Goal: Transaction & Acquisition: Obtain resource

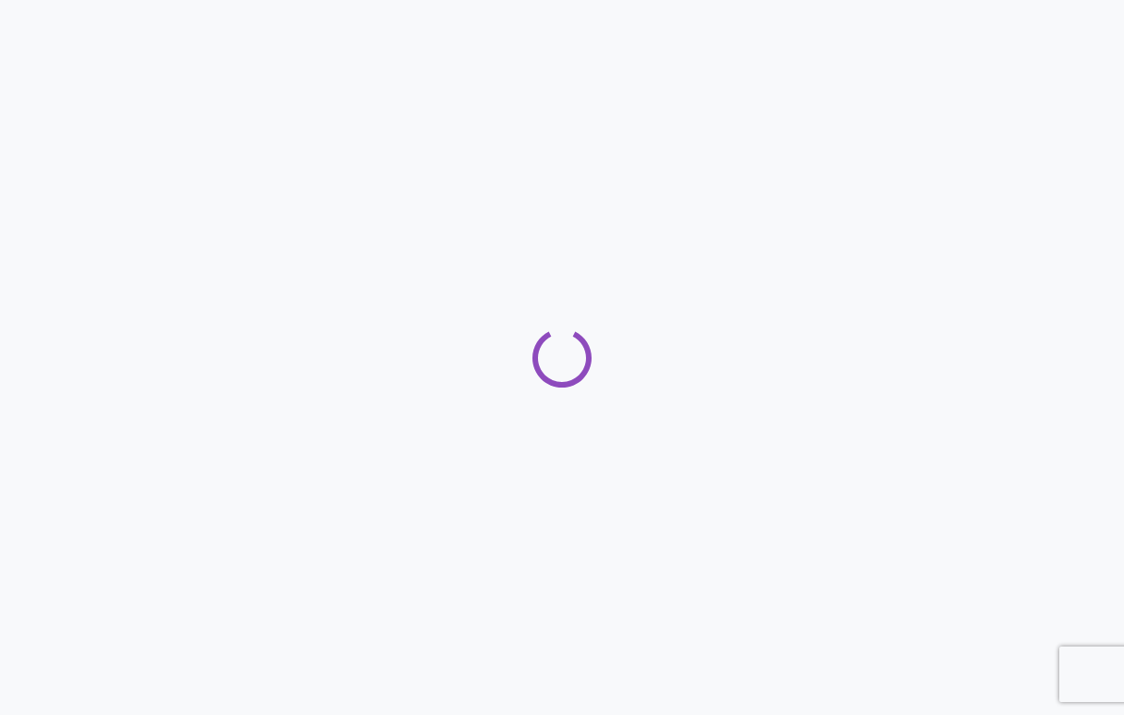
click at [674, 93] on div at bounding box center [562, 357] width 1124 height 715
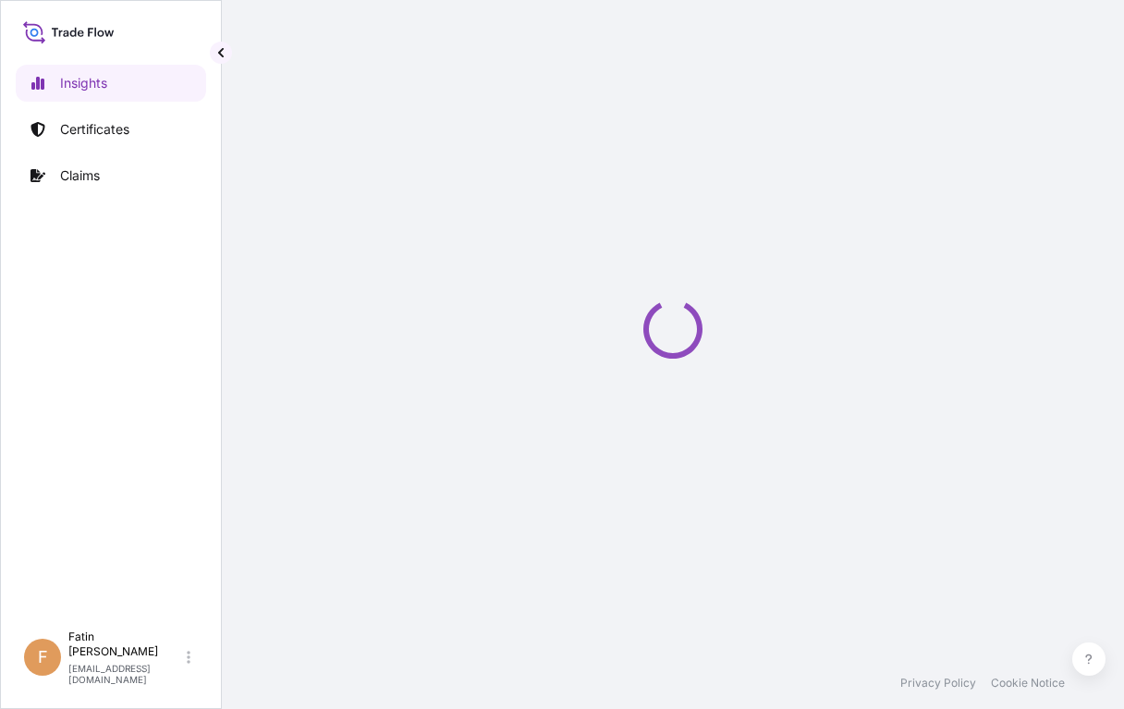
select select "2025"
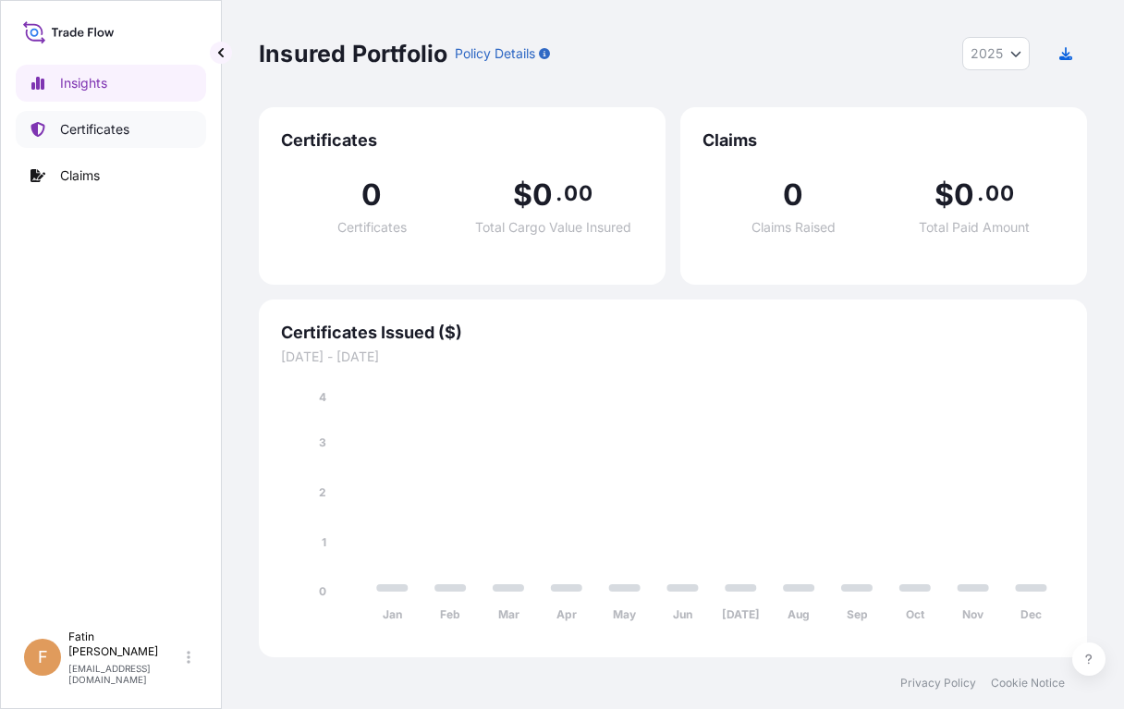
click at [128, 133] on p "Certificates" at bounding box center [94, 129] width 69 height 18
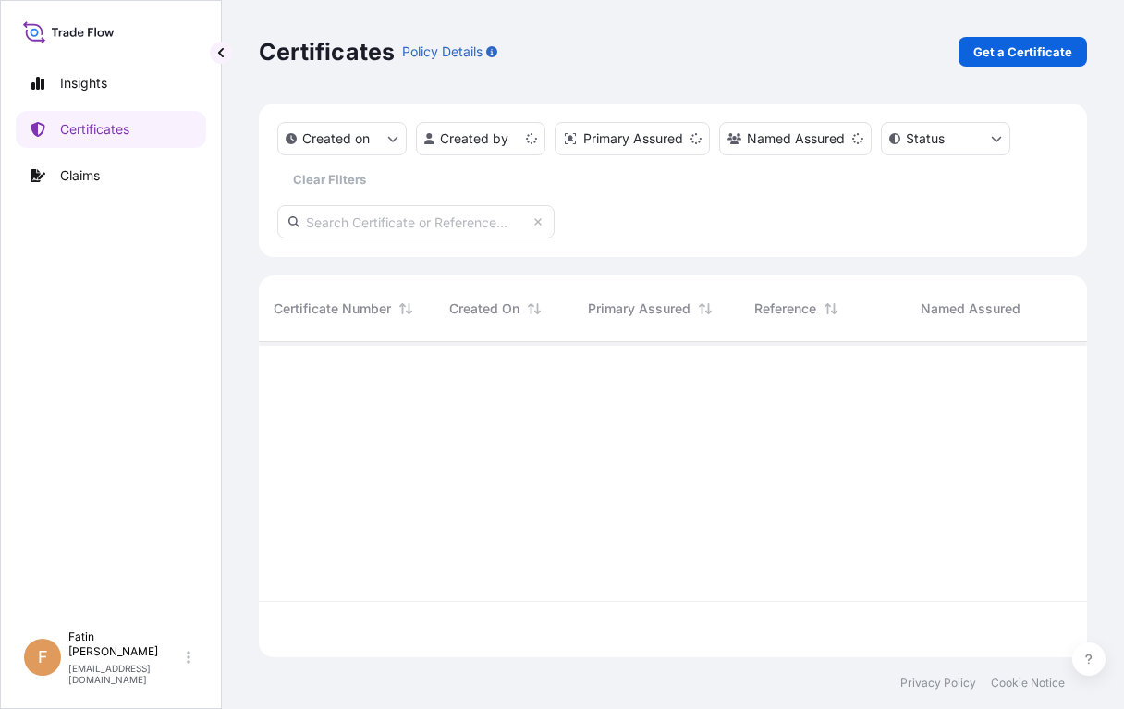
scroll to position [312, 814]
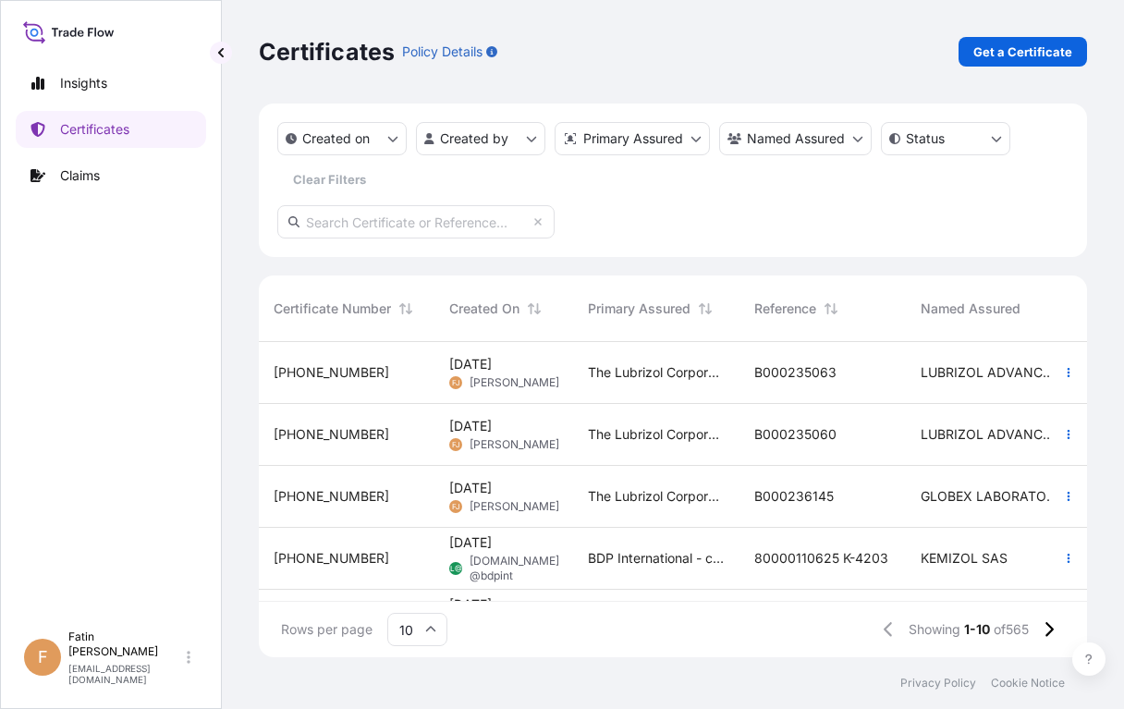
click at [562, 26] on div "Certificates Policy Details Get a Certificate" at bounding box center [673, 52] width 828 height 104
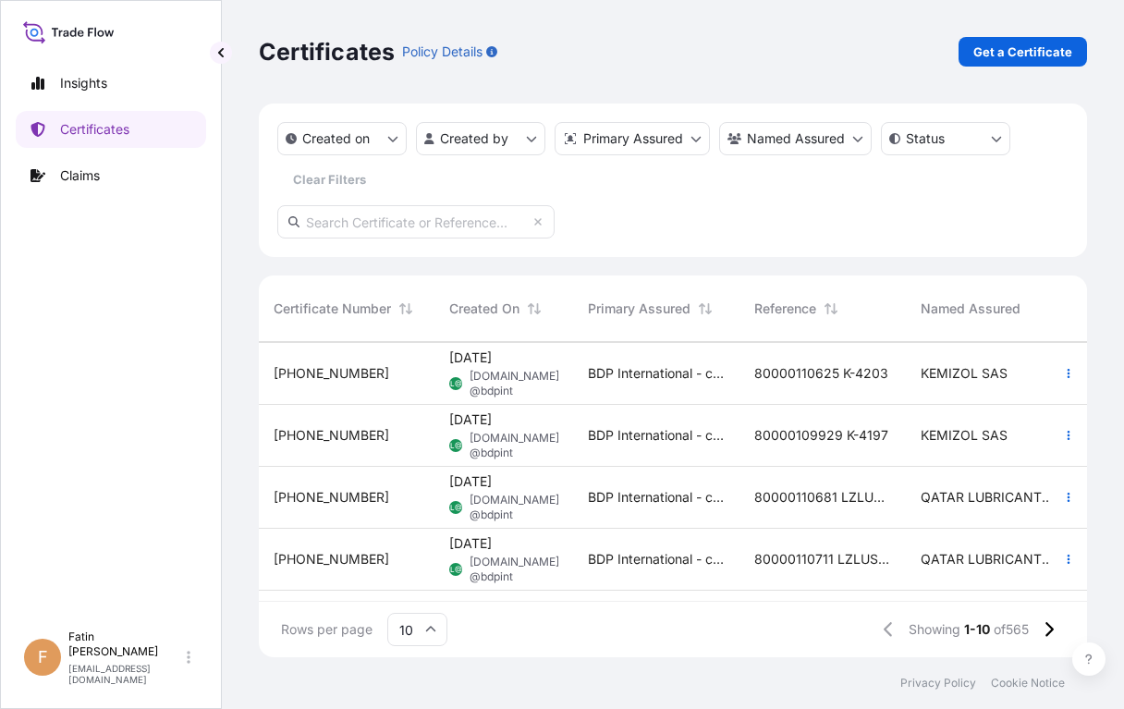
scroll to position [0, 0]
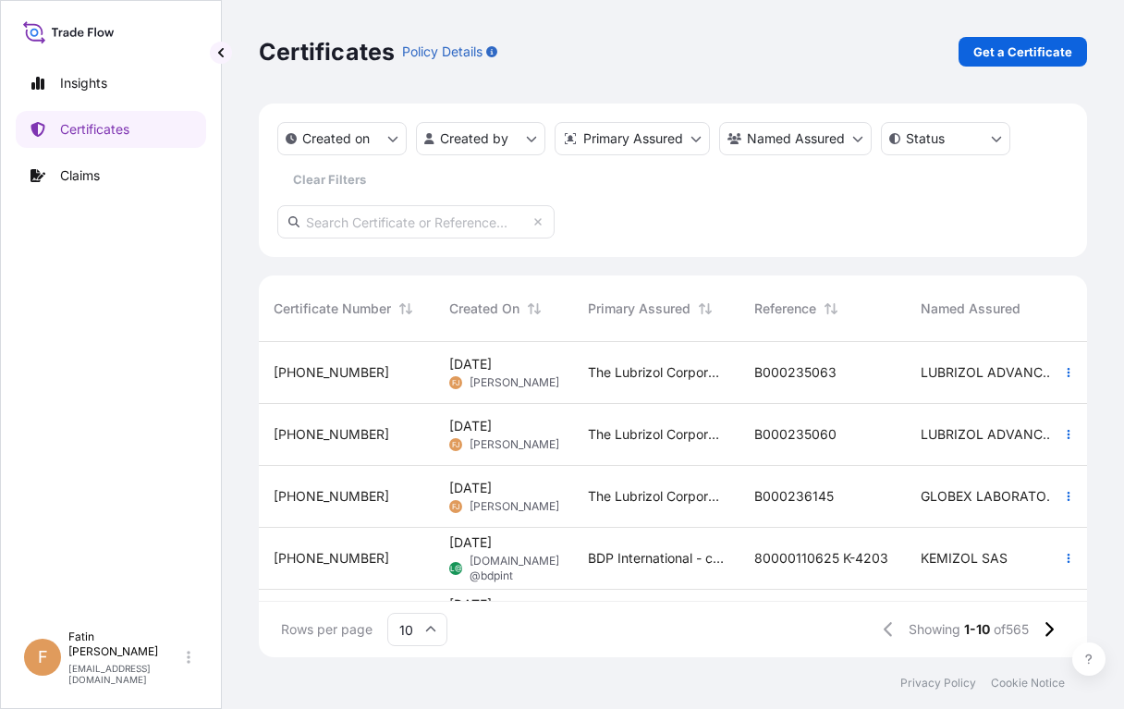
click at [696, 37] on div "Certificates Policy Details Get a Certificate" at bounding box center [673, 52] width 828 height 30
click at [979, 59] on p "Get a Certificate" at bounding box center [1022, 52] width 99 height 18
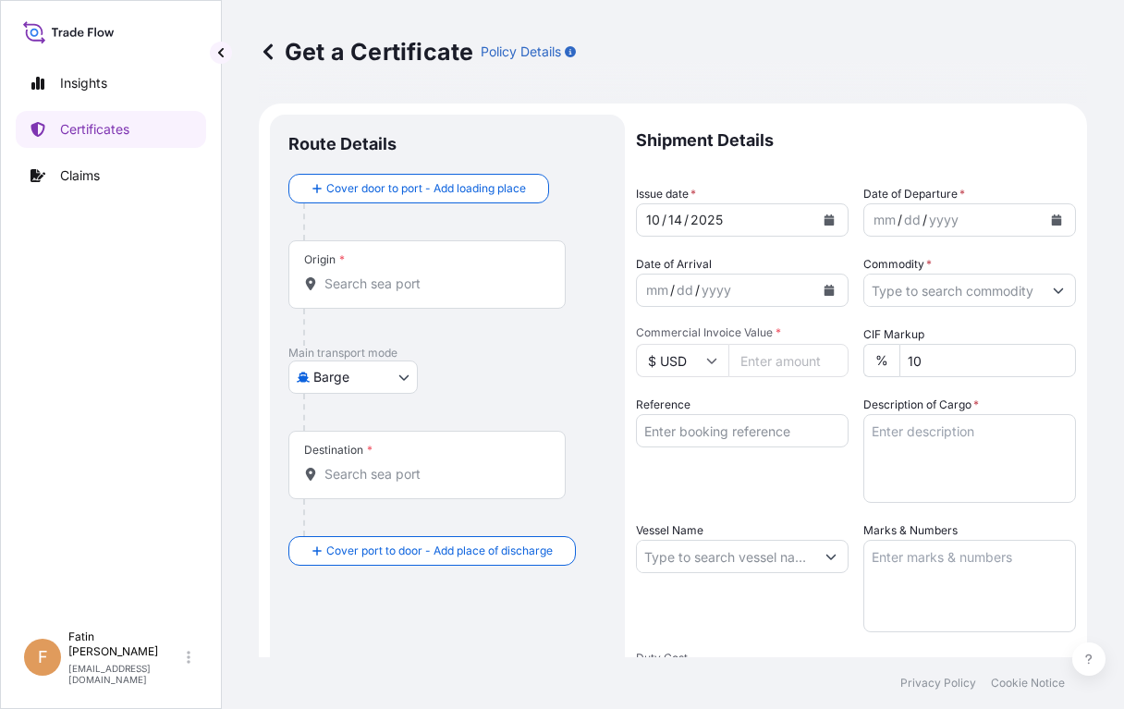
click at [1095, 445] on div "Get a Certificate Policy Details Route Details Cover door to port - Add loading…" at bounding box center [673, 328] width 902 height 657
click at [402, 385] on body "Insights Certificates Claims F Fatin Japridin [EMAIL_ADDRESS][DOMAIN_NAME] Get …" at bounding box center [562, 354] width 1124 height 709
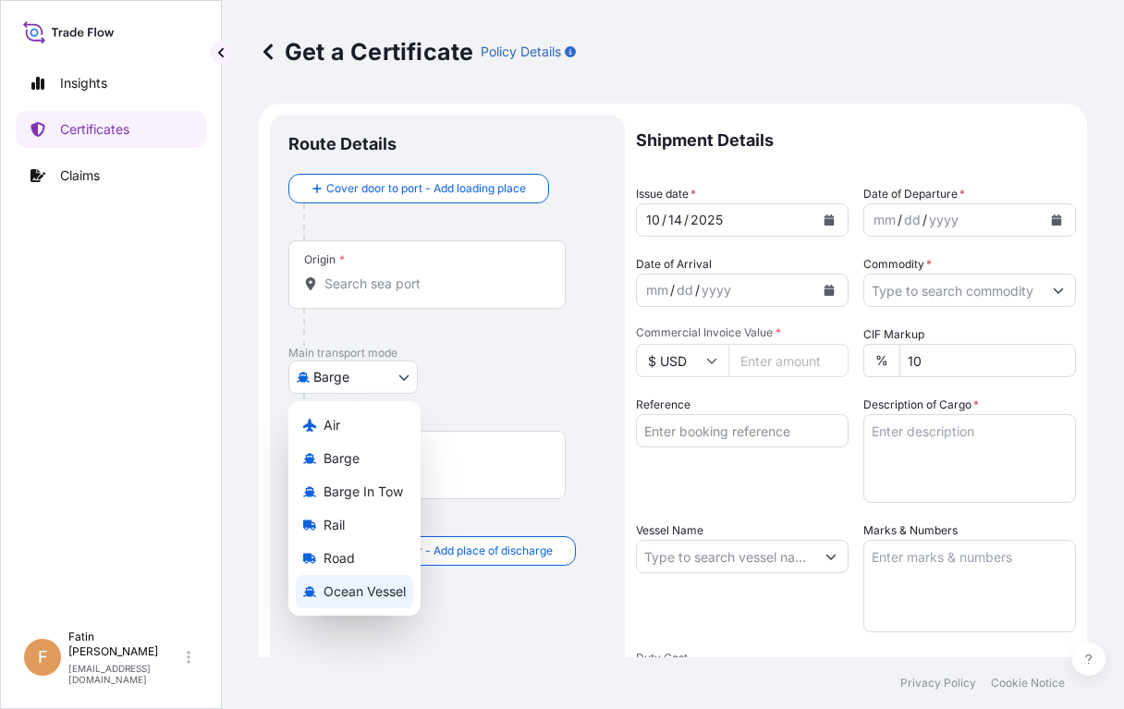
click at [337, 590] on span "Ocean Vessel" at bounding box center [365, 591] width 82 height 18
select select "Ocean Vessel"
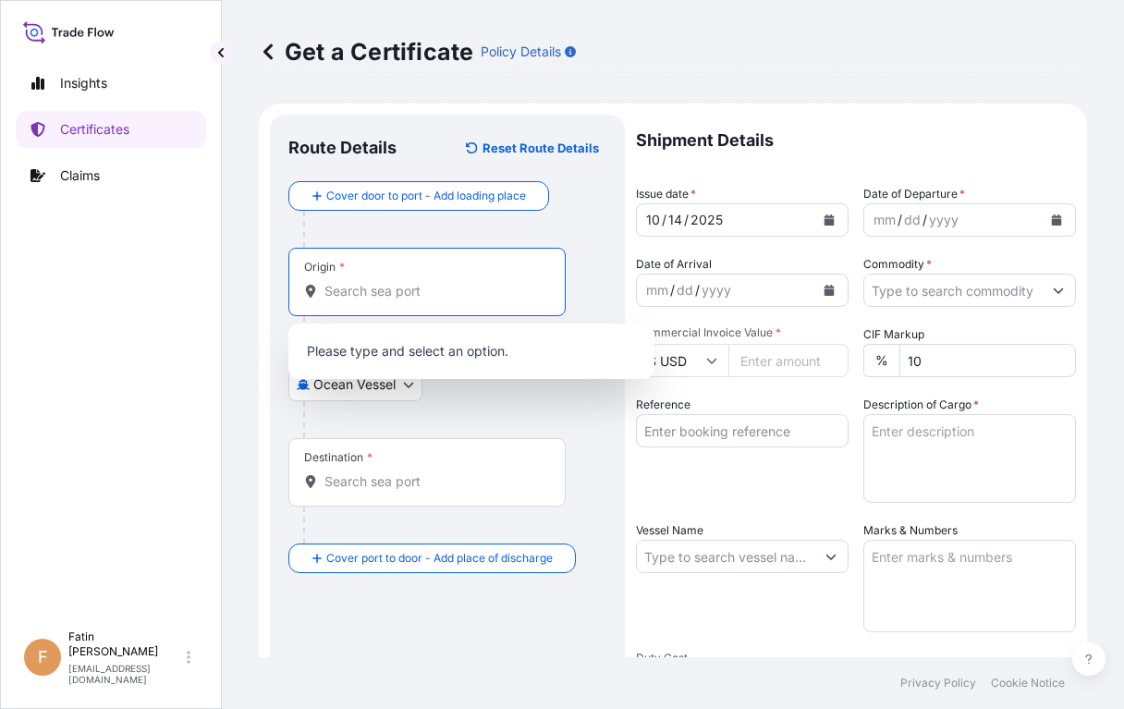
click at [386, 286] on input "Origin *" at bounding box center [433, 291] width 218 height 18
paste input "[GEOGRAPHIC_DATA]"
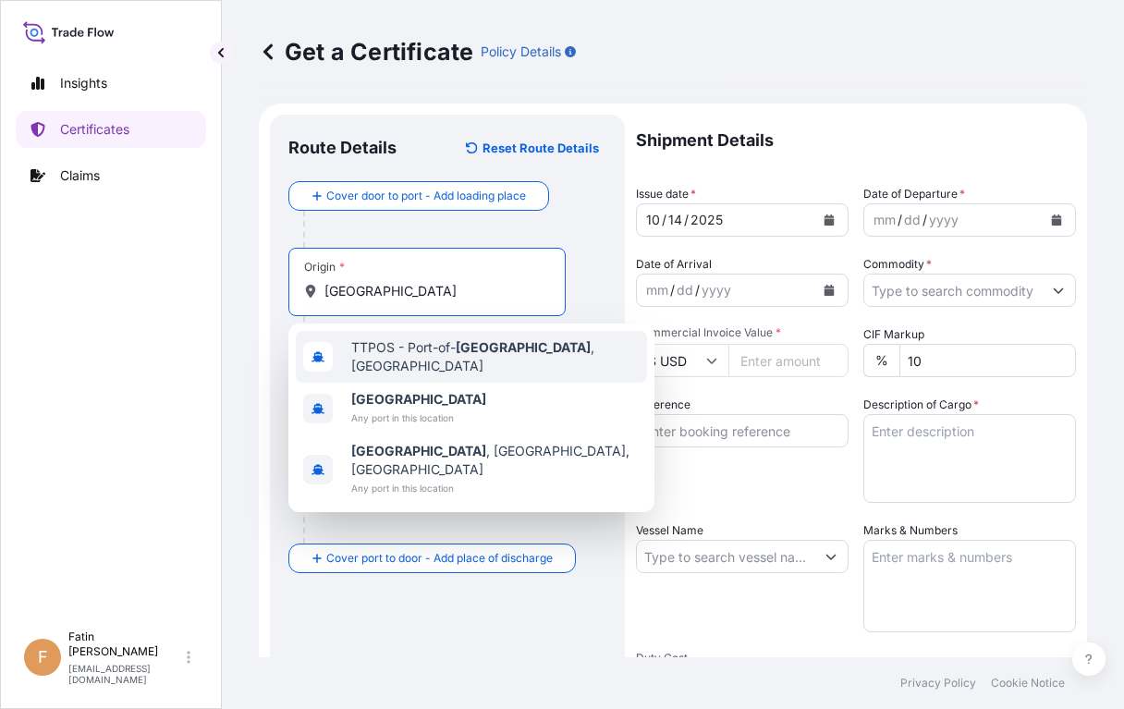
click at [456, 360] on span "TTPOS - Port-of- [GEOGRAPHIC_DATA] , [GEOGRAPHIC_DATA]" at bounding box center [495, 356] width 288 height 37
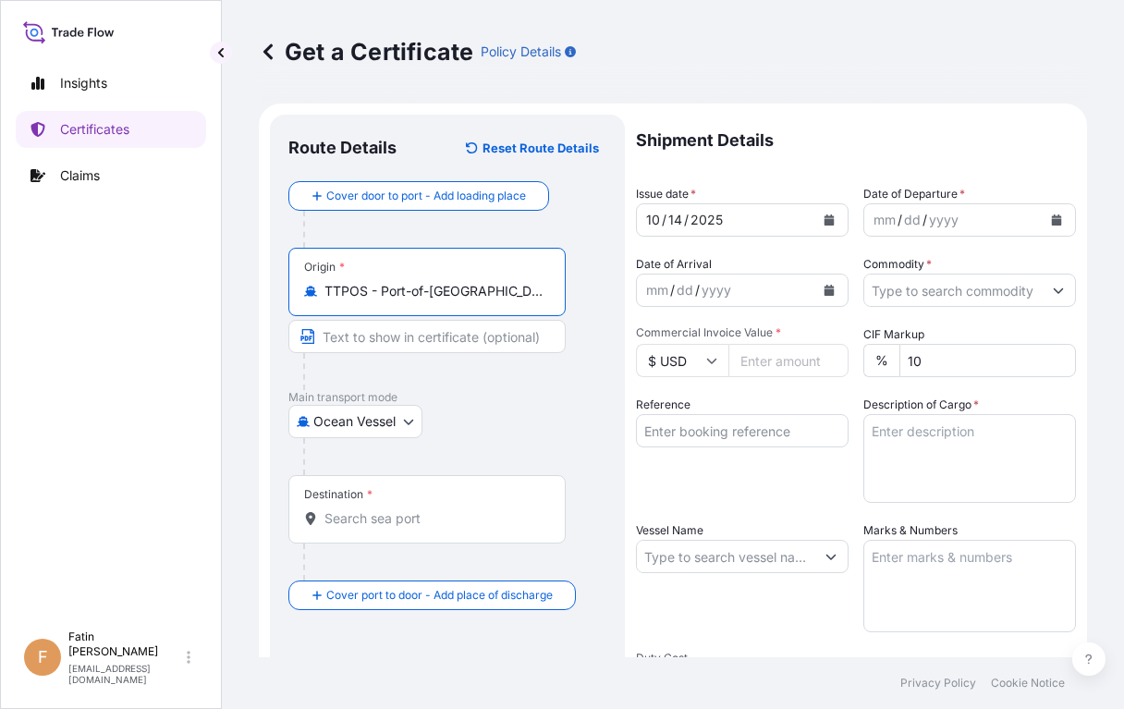
type input "TTPOS - Port-of-[GEOGRAPHIC_DATA], [GEOGRAPHIC_DATA]"
click at [414, 521] on input "Destination *" at bounding box center [433, 518] width 218 height 18
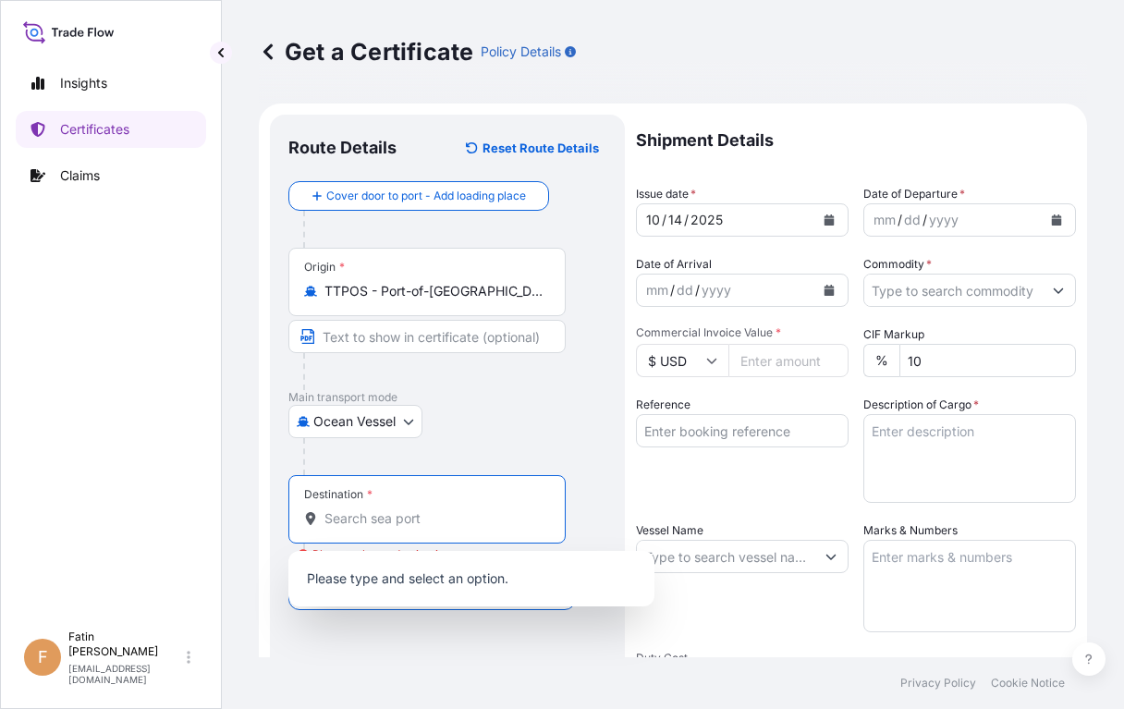
click at [366, 520] on input "Destination * Please select a destination" at bounding box center [433, 518] width 218 height 18
paste input "[GEOGRAPHIC_DATA], [GEOGRAPHIC_DATA]"
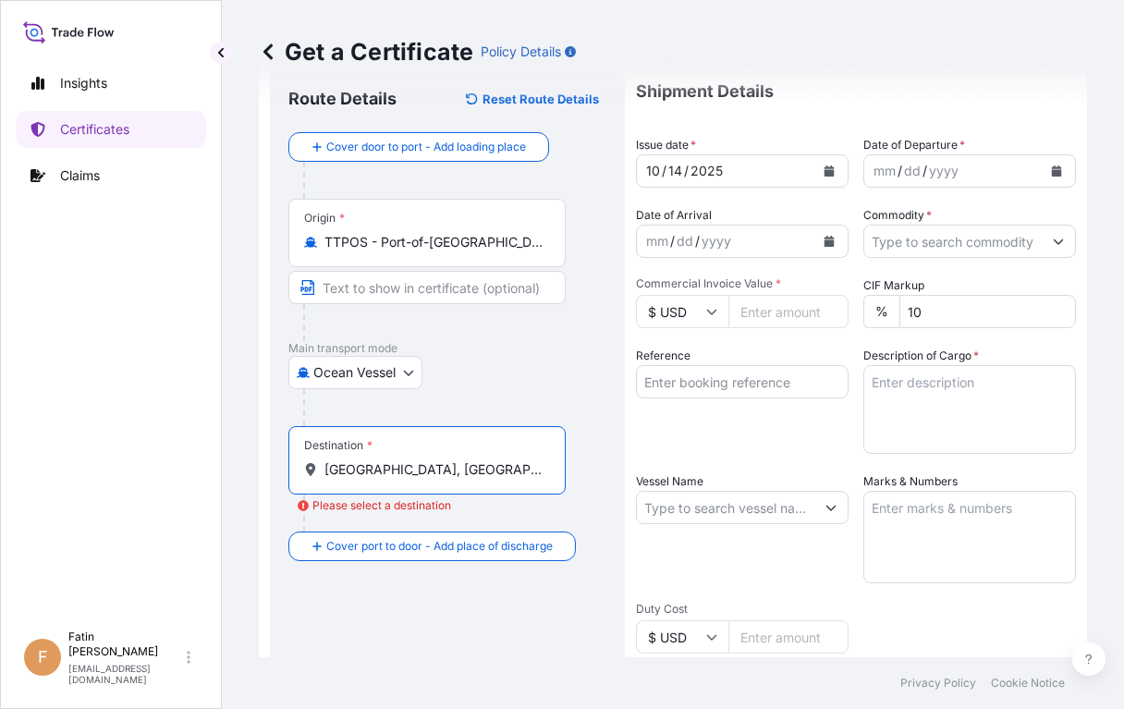
scroll to position [92, 0]
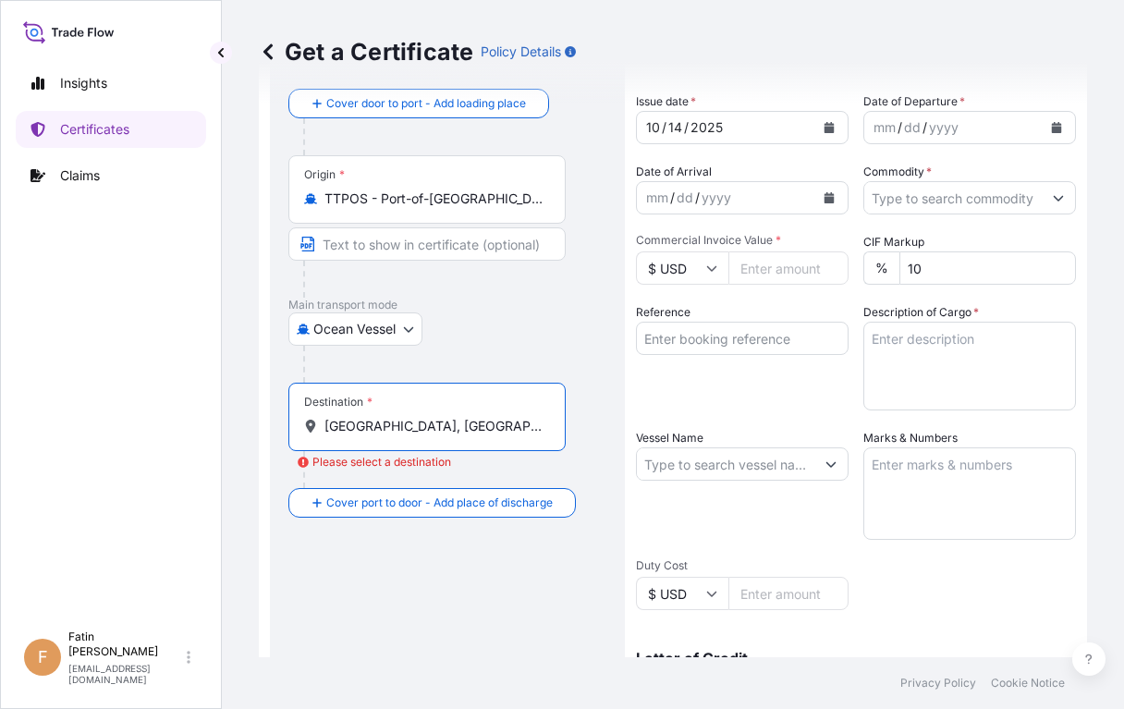
click at [462, 421] on input "[GEOGRAPHIC_DATA], [GEOGRAPHIC_DATA]" at bounding box center [433, 426] width 218 height 18
click at [448, 422] on input "[GEOGRAPHIC_DATA], [GEOGRAPHIC_DATA]" at bounding box center [433, 426] width 218 height 18
drag, startPoint x: 1004, startPoint y: 617, endPoint x: 987, endPoint y: 617, distance: 16.6
click at [1004, 617] on div "Shipment Details Issue date * [DATE] Date of Departure * mm / dd / yyyy Date of…" at bounding box center [856, 462] width 440 height 881
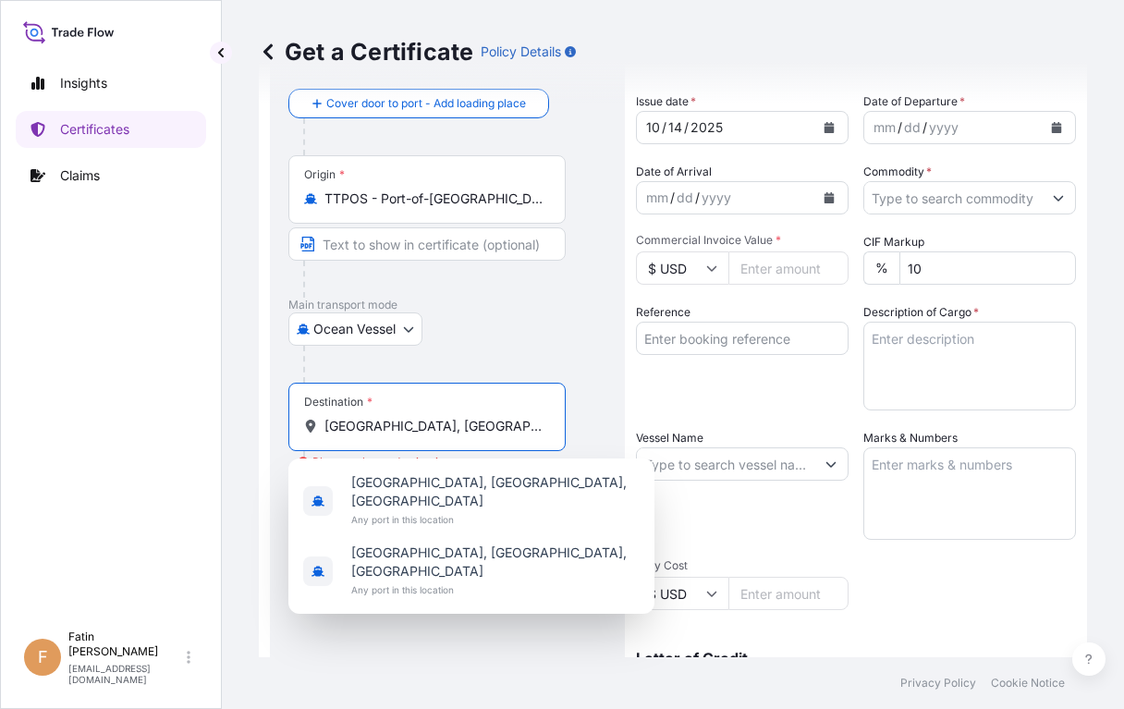
click at [489, 427] on input "[GEOGRAPHIC_DATA], [GEOGRAPHIC_DATA]" at bounding box center [433, 426] width 218 height 18
click at [157, 528] on div "Insights Certificates Claims" at bounding box center [111, 334] width 190 height 573
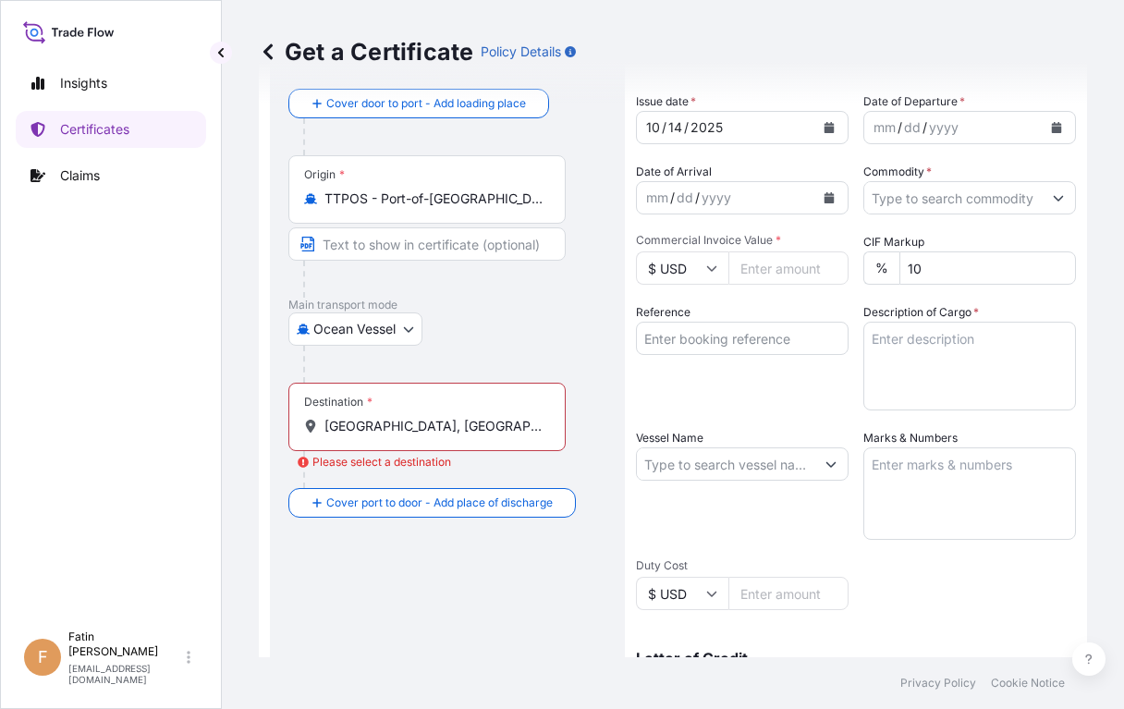
click at [418, 427] on input "[GEOGRAPHIC_DATA], [GEOGRAPHIC_DATA]" at bounding box center [433, 426] width 218 height 18
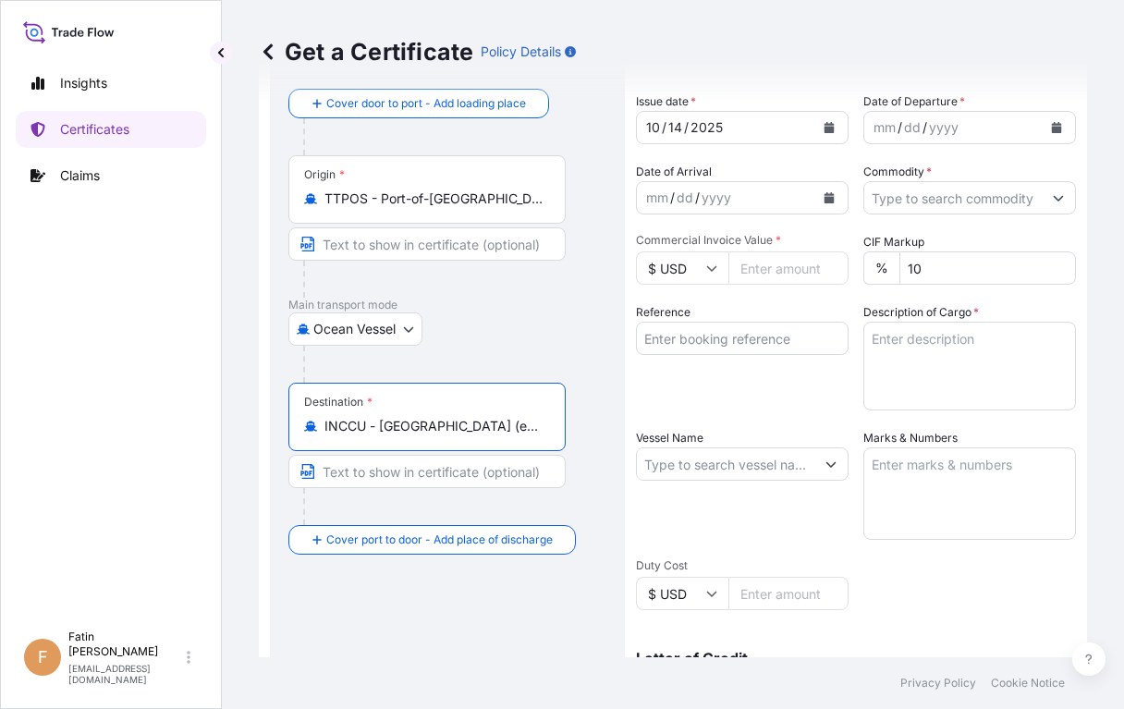
type input "INCCU - [GEOGRAPHIC_DATA] (ex [GEOGRAPHIC_DATA]), [GEOGRAPHIC_DATA]"
click at [193, 259] on div "Insights Certificates Claims" at bounding box center [111, 334] width 190 height 573
click at [469, 202] on input "TTPOS - Port-of-[GEOGRAPHIC_DATA], [GEOGRAPHIC_DATA]" at bounding box center [433, 199] width 218 height 18
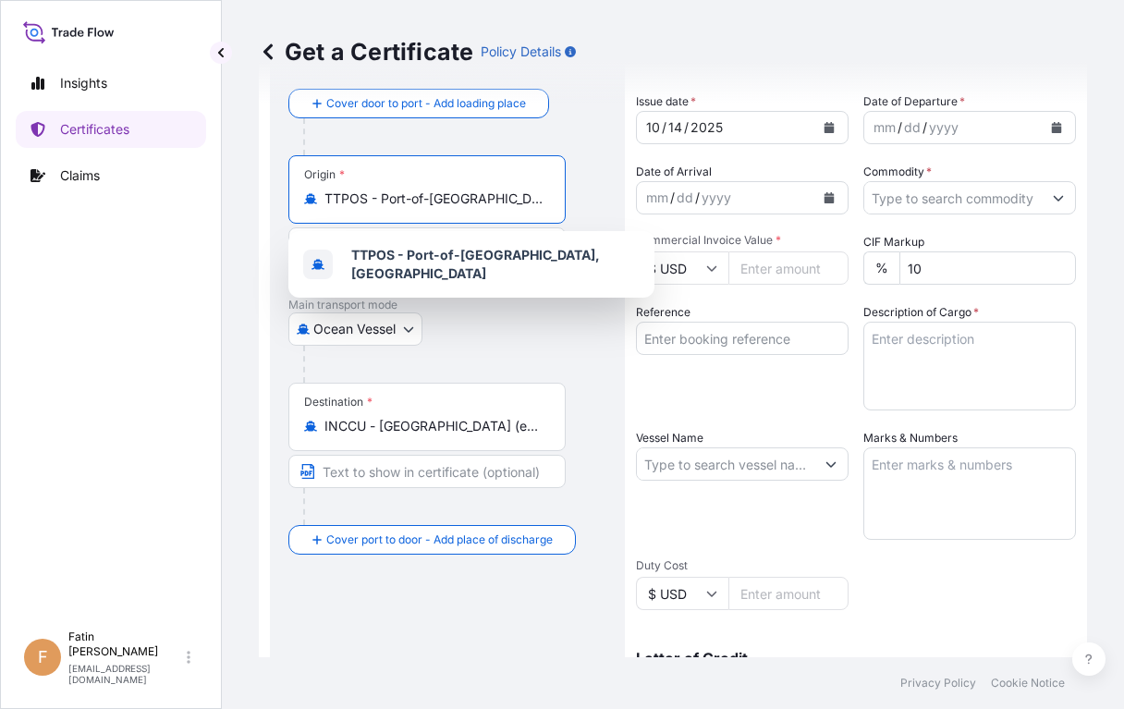
scroll to position [0, 55]
drag, startPoint x: 326, startPoint y: 197, endPoint x: 588, endPoint y: 210, distance: 261.9
click at [588, 210] on div "Origin * TTPOS - Port-of-[GEOGRAPHIC_DATA], [GEOGRAPHIC_DATA]" at bounding box center [447, 226] width 318 height 142
paste input "[GEOGRAPHIC_DATA], [GEOGRAPHIC_DATA]"
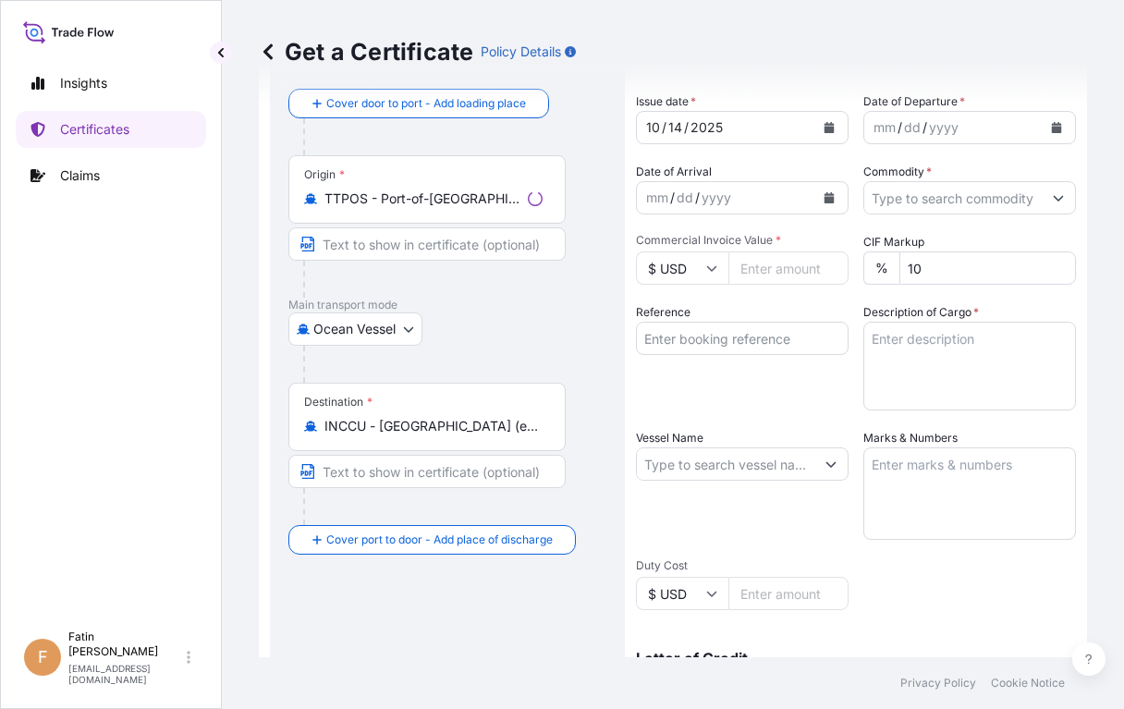
drag, startPoint x: 218, startPoint y: 250, endPoint x: 249, endPoint y: 239, distance: 32.2
click at [218, 250] on div "Insights Certificates Claims F Fatin [PERSON_NAME] [PERSON_NAME][EMAIL_ADDRESS]…" at bounding box center [111, 354] width 222 height 709
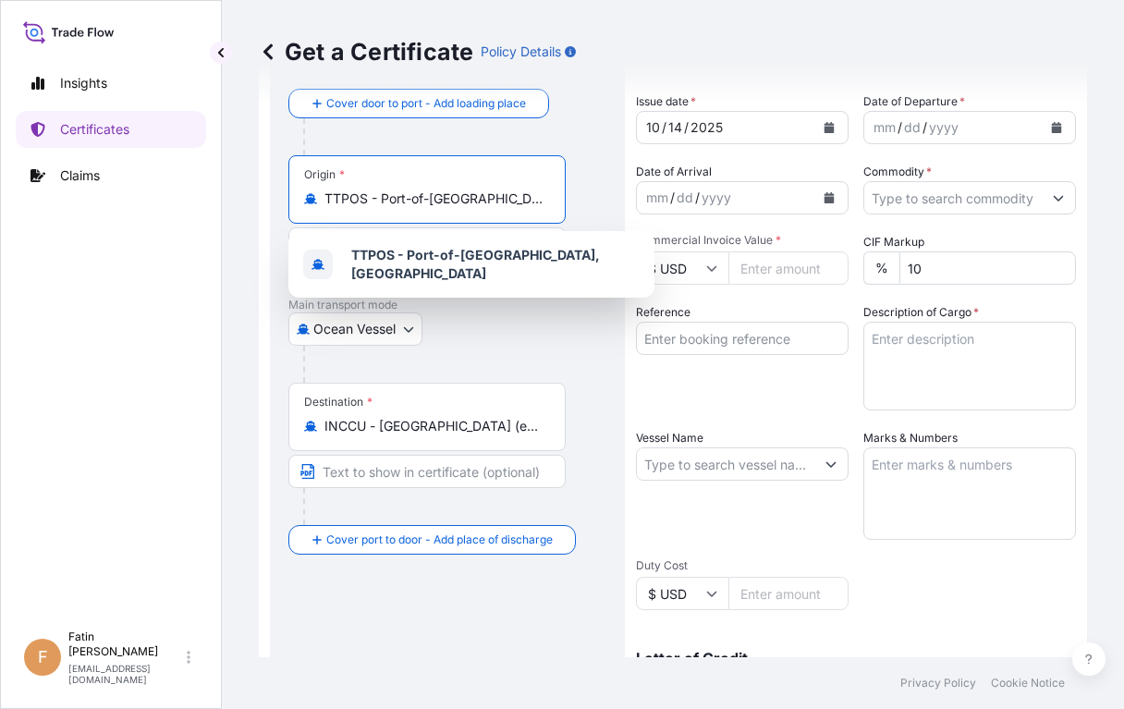
scroll to position [0, 55]
drag, startPoint x: 326, startPoint y: 197, endPoint x: 574, endPoint y: 193, distance: 247.8
click at [574, 193] on div "Origin * TTPOS - Port-of-[GEOGRAPHIC_DATA], [GEOGRAPHIC_DATA]" at bounding box center [447, 226] width 318 height 142
paste input "[GEOGRAPHIC_DATA]"
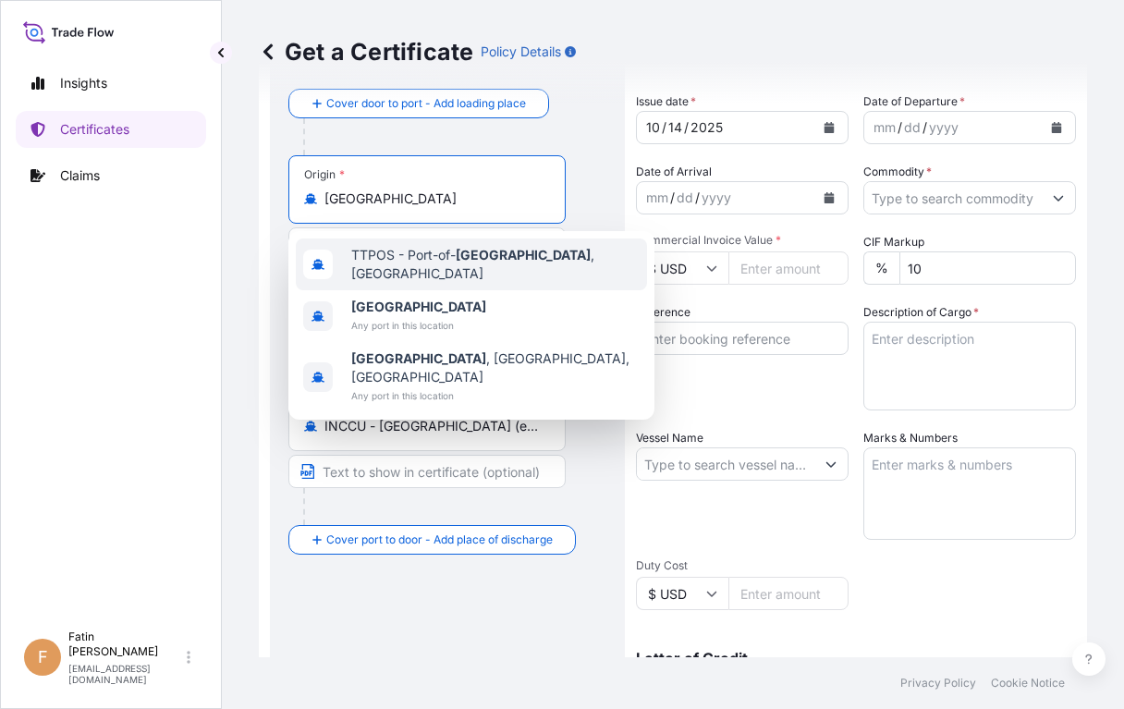
type input "TTPOS - Port-of-[GEOGRAPHIC_DATA], [GEOGRAPHIC_DATA]"
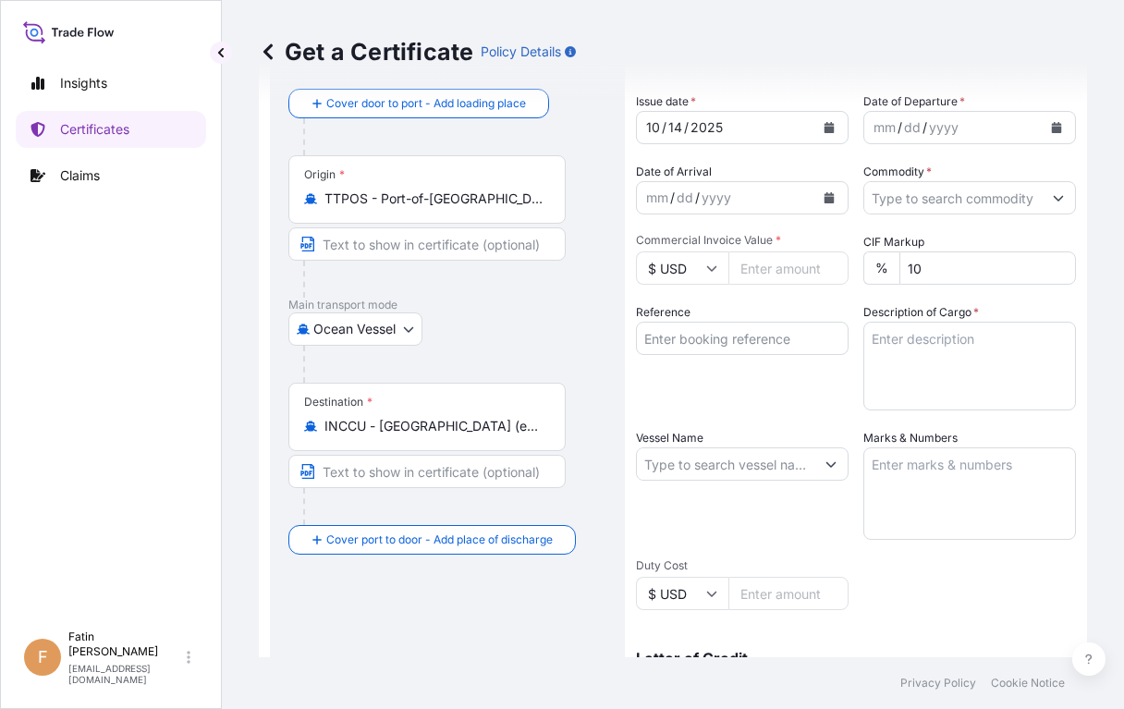
click at [213, 226] on div "Insights Certificates Claims F Fatin [PERSON_NAME] [PERSON_NAME][EMAIL_ADDRESS]…" at bounding box center [111, 354] width 222 height 709
drag, startPoint x: 220, startPoint y: 295, endPoint x: 231, endPoint y: 287, distance: 13.9
click at [220, 295] on div "Insights Certificates Claims F Fatin [PERSON_NAME] [PERSON_NAME][EMAIL_ADDRESS]…" at bounding box center [111, 354] width 222 height 709
click at [344, 212] on div "Origin * TTPOS - Port-of-[GEOGRAPHIC_DATA], [GEOGRAPHIC_DATA]" at bounding box center [426, 189] width 277 height 68
click at [344, 208] on input "TTPOS - Port-of-[GEOGRAPHIC_DATA], [GEOGRAPHIC_DATA]" at bounding box center [433, 199] width 218 height 18
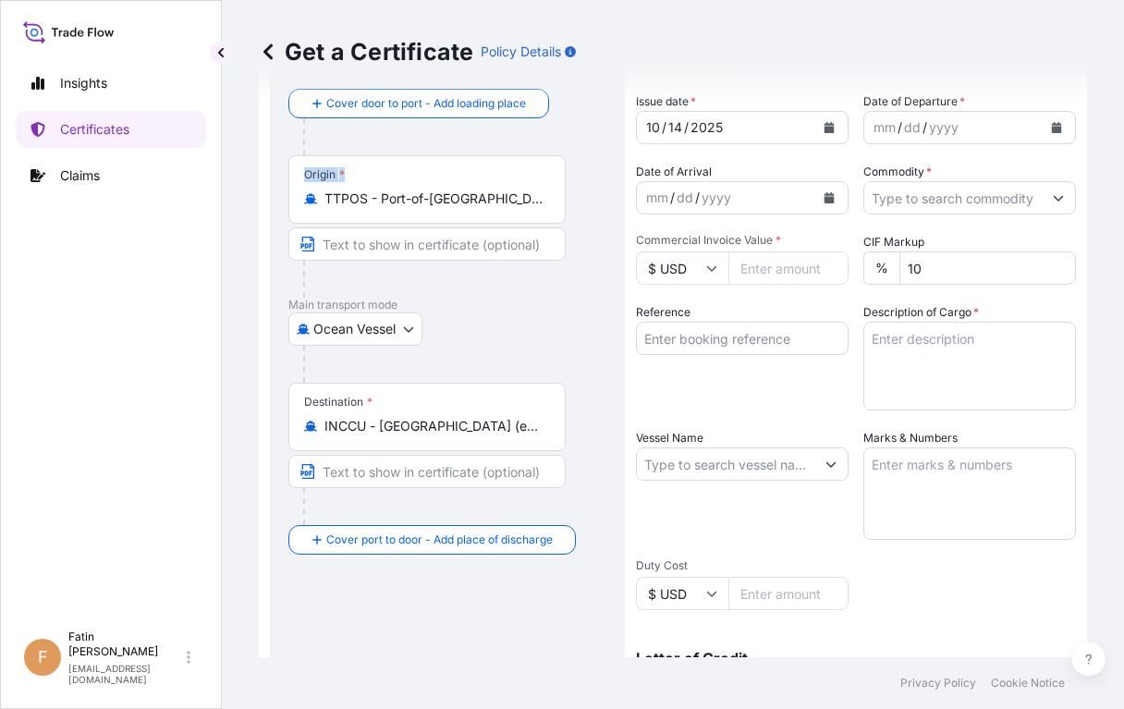
drag, startPoint x: 545, startPoint y: 198, endPoint x: 271, endPoint y: 197, distance: 274.6
click at [271, 197] on div "Route Details Reset Route Details Cover door to port - Add loading place Place …" at bounding box center [447, 488] width 355 height 933
click at [468, 205] on input "TTPOS - Port-of-[GEOGRAPHIC_DATA], [GEOGRAPHIC_DATA]" at bounding box center [433, 199] width 218 height 18
drag, startPoint x: 323, startPoint y: 202, endPoint x: 533, endPoint y: 202, distance: 210.8
click at [533, 202] on div "TTPOS - Port-of-[GEOGRAPHIC_DATA], [GEOGRAPHIC_DATA]" at bounding box center [427, 199] width 246 height 18
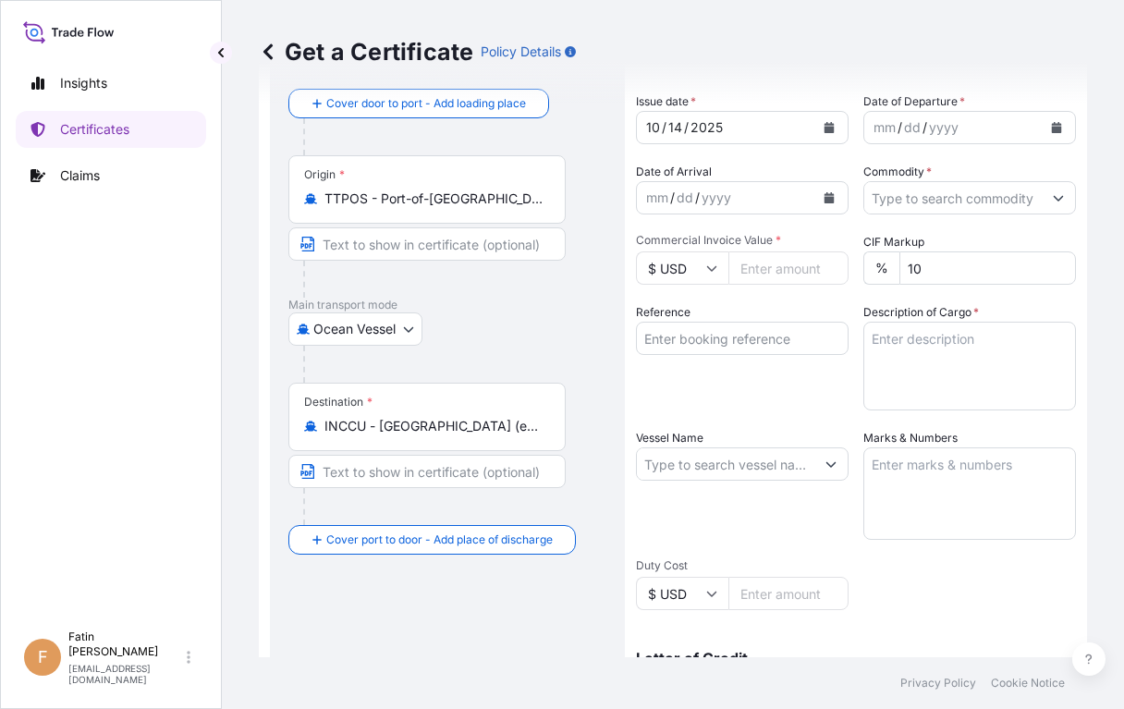
click at [533, 202] on input "TTPOS - Port-of-[GEOGRAPHIC_DATA], [GEOGRAPHIC_DATA]" at bounding box center [433, 199] width 218 height 18
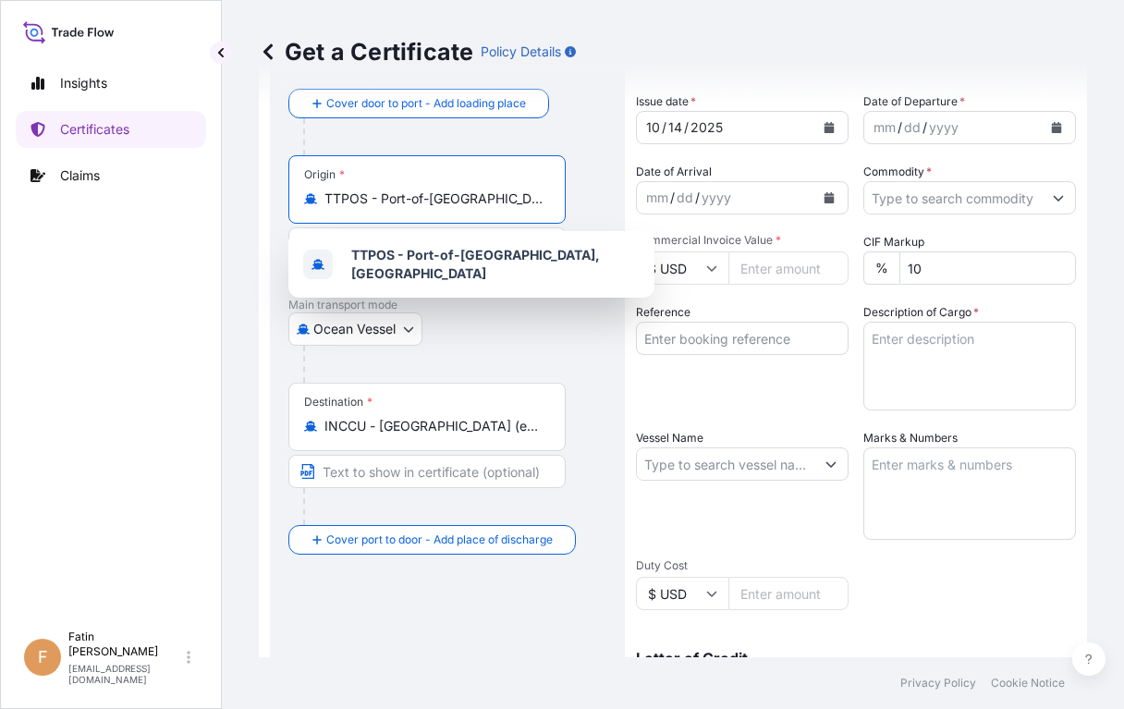
click at [538, 196] on input "TTPOS - Port-of-[GEOGRAPHIC_DATA], [GEOGRAPHIC_DATA]" at bounding box center [433, 199] width 218 height 18
drag, startPoint x: 325, startPoint y: 198, endPoint x: 610, endPoint y: 217, distance: 285.4
click at [610, 217] on div "Route Details Reset Route Details Cover door to port - Add loading place Place …" at bounding box center [447, 488] width 355 height 933
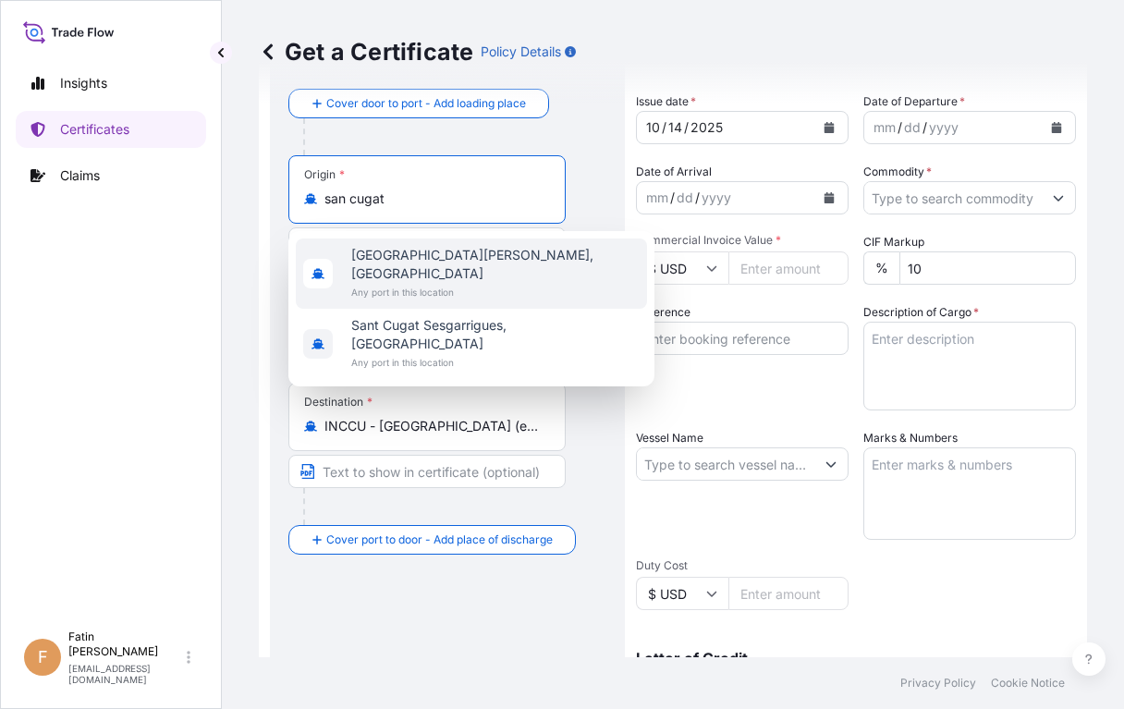
click at [479, 257] on span "[GEOGRAPHIC_DATA][PERSON_NAME], [GEOGRAPHIC_DATA]" at bounding box center [495, 264] width 288 height 37
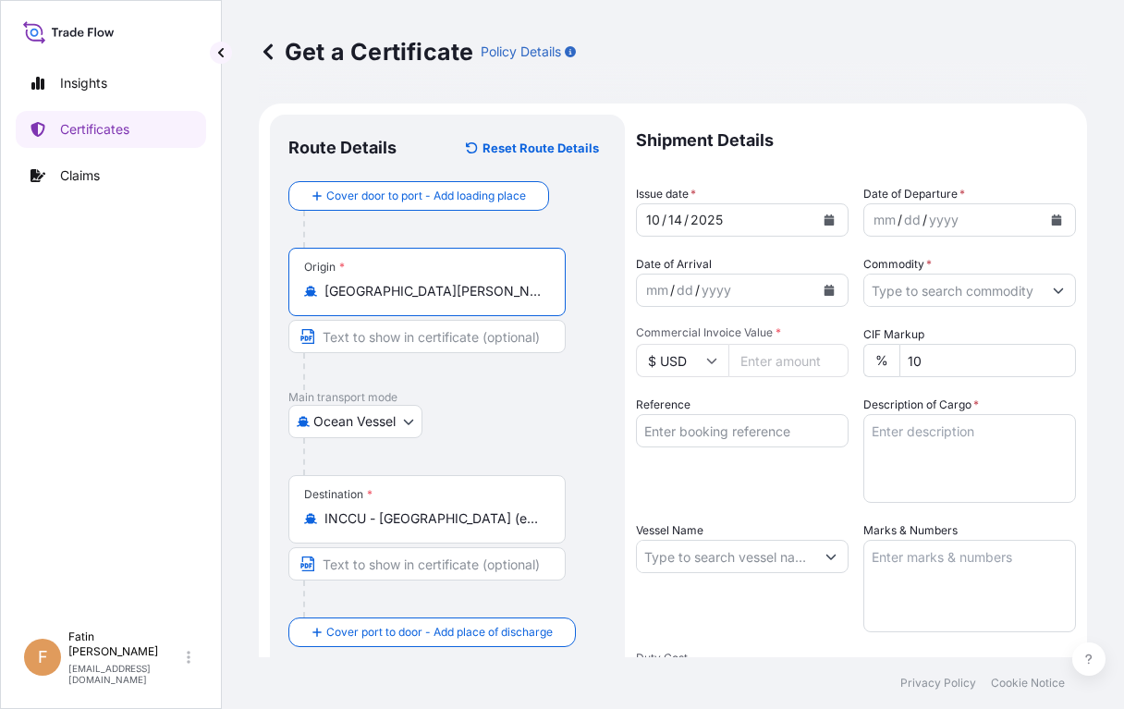
type input "[GEOGRAPHIC_DATA][PERSON_NAME], [GEOGRAPHIC_DATA]"
click at [1008, 80] on div "Get a Certificate Policy Details" at bounding box center [673, 52] width 828 height 104
drag, startPoint x: 253, startPoint y: 27, endPoint x: 269, endPoint y: 25, distance: 15.8
click at [253, 27] on div "Get a Certificate Policy Details Route Details Reset Route Details Cover door t…" at bounding box center [673, 328] width 902 height 657
click at [751, 224] on div "[DATE]" at bounding box center [725, 219] width 177 height 33
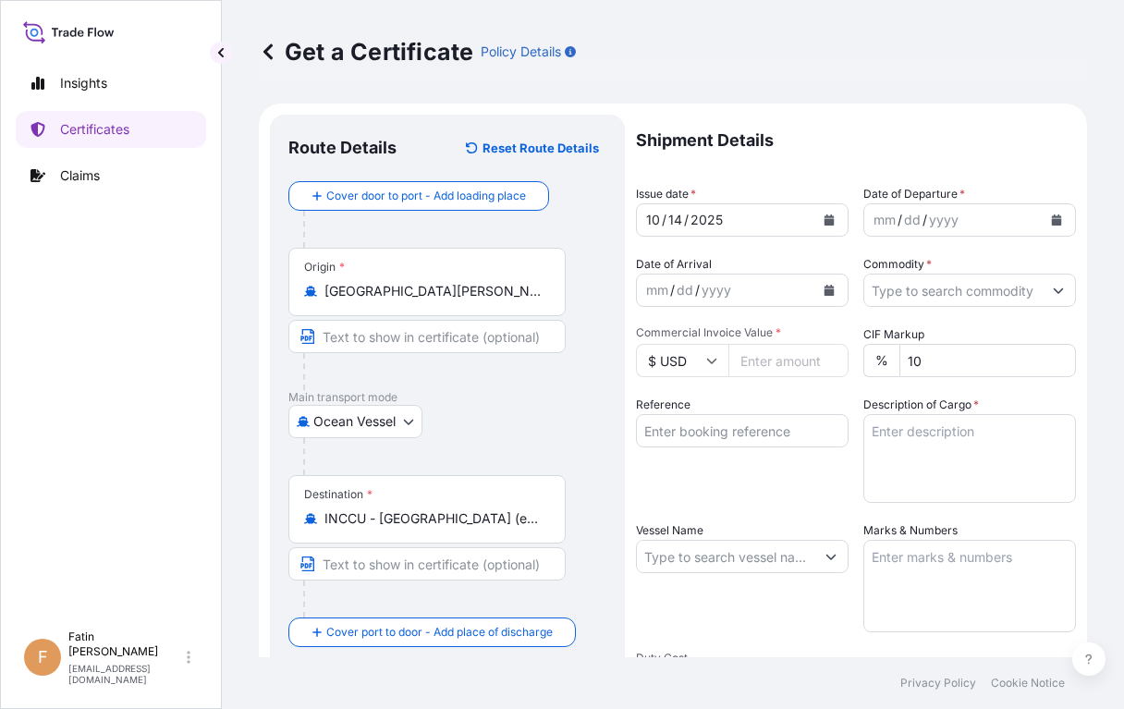
click at [14, 468] on div "Insights Certificates Claims F Fatin [PERSON_NAME] [PERSON_NAME][EMAIL_ADDRESS]…" at bounding box center [111, 354] width 222 height 709
click at [826, 218] on icon "Calendar" at bounding box center [829, 219] width 11 height 11
click at [801, 408] on div "Reference" at bounding box center [742, 449] width 213 height 107
click at [927, 221] on div "yyyy" at bounding box center [943, 220] width 33 height 22
click at [1049, 220] on button "Calendar" at bounding box center [1057, 220] width 30 height 30
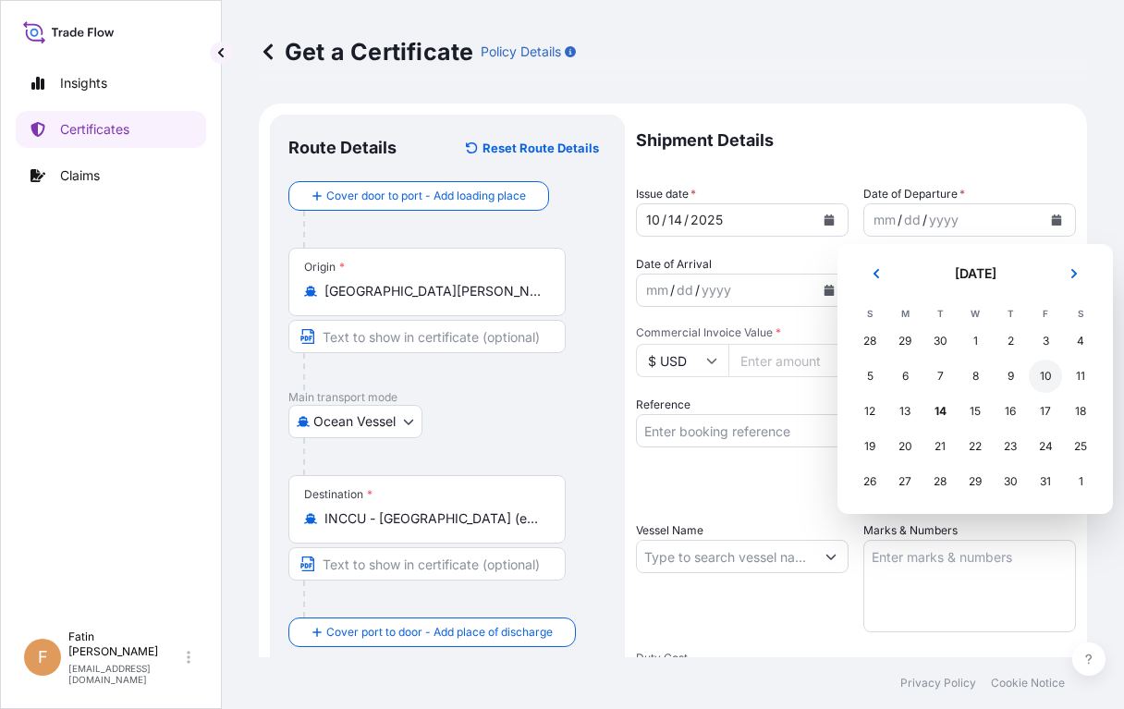
click at [1035, 379] on div "10" at bounding box center [1045, 376] width 33 height 33
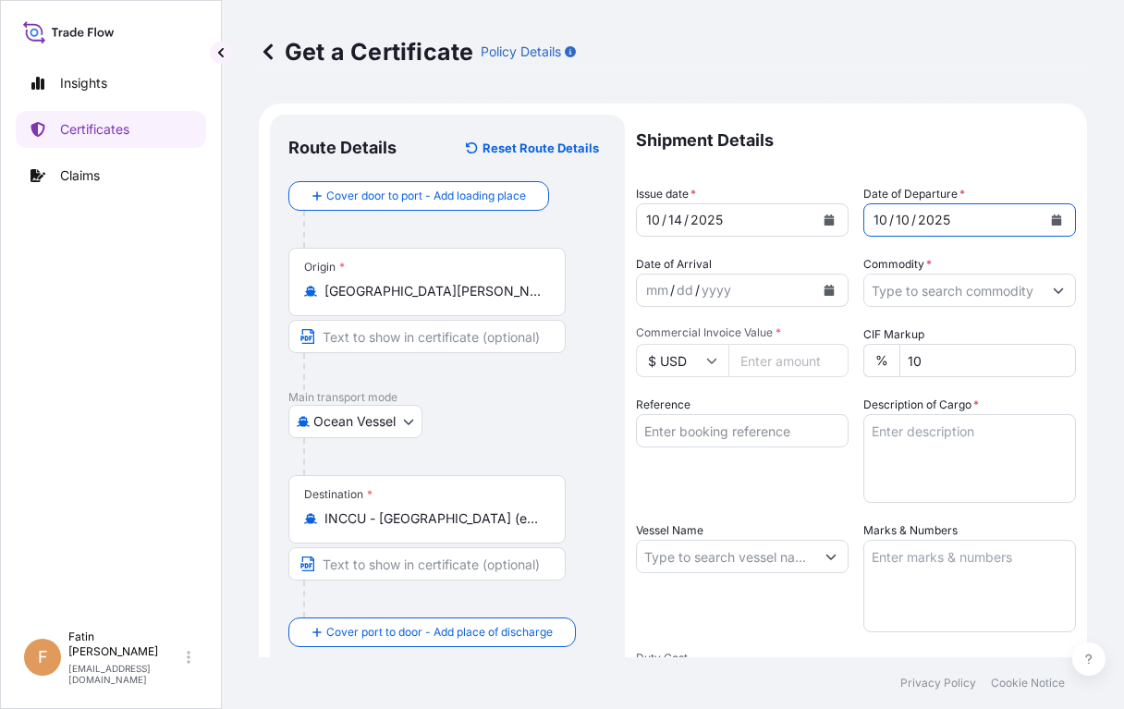
click at [1042, 226] on button "Calendar" at bounding box center [1057, 220] width 30 height 30
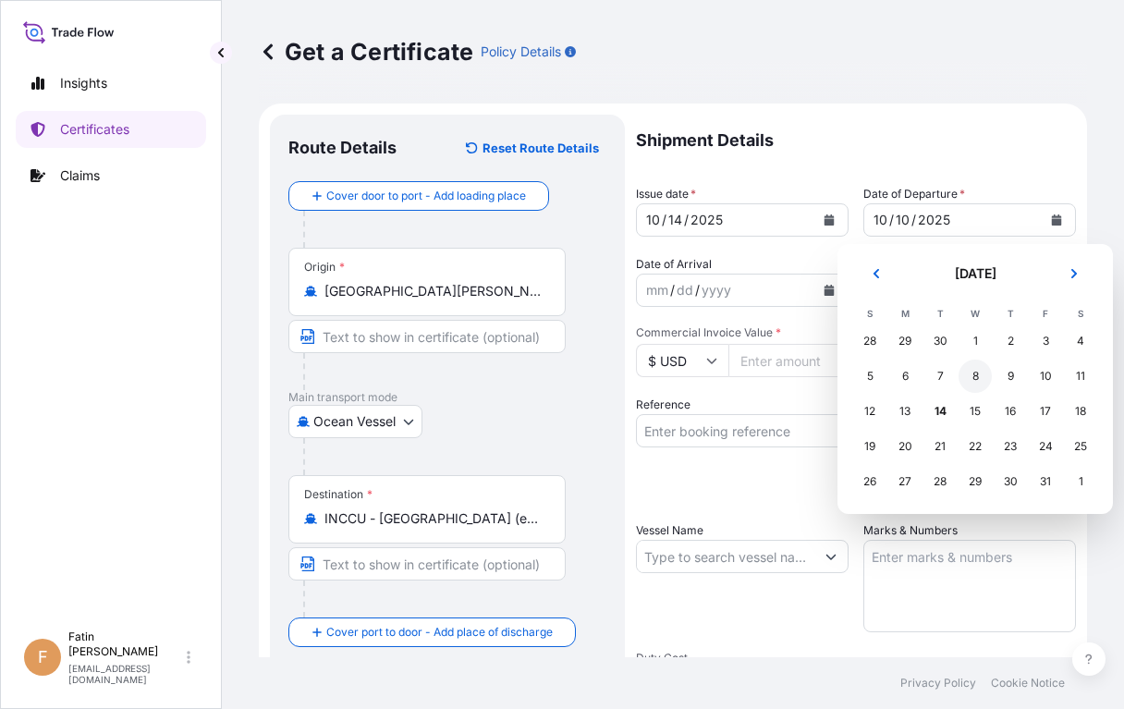
click at [980, 373] on div "8" at bounding box center [975, 376] width 33 height 33
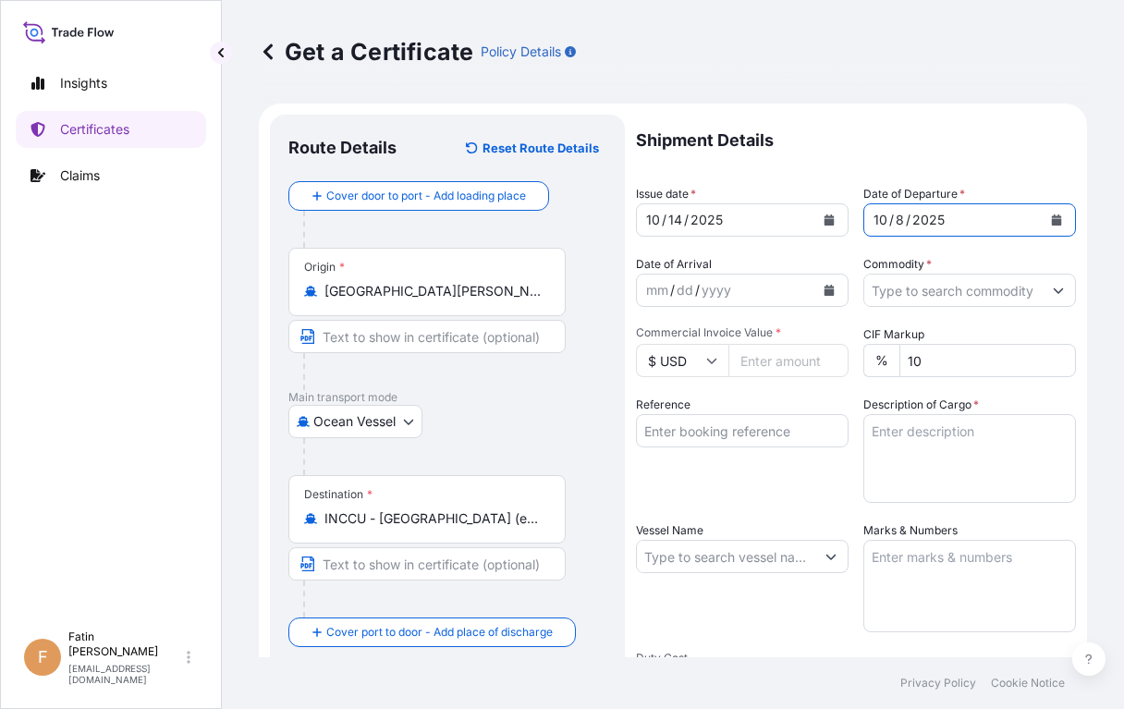
scroll to position [92, 0]
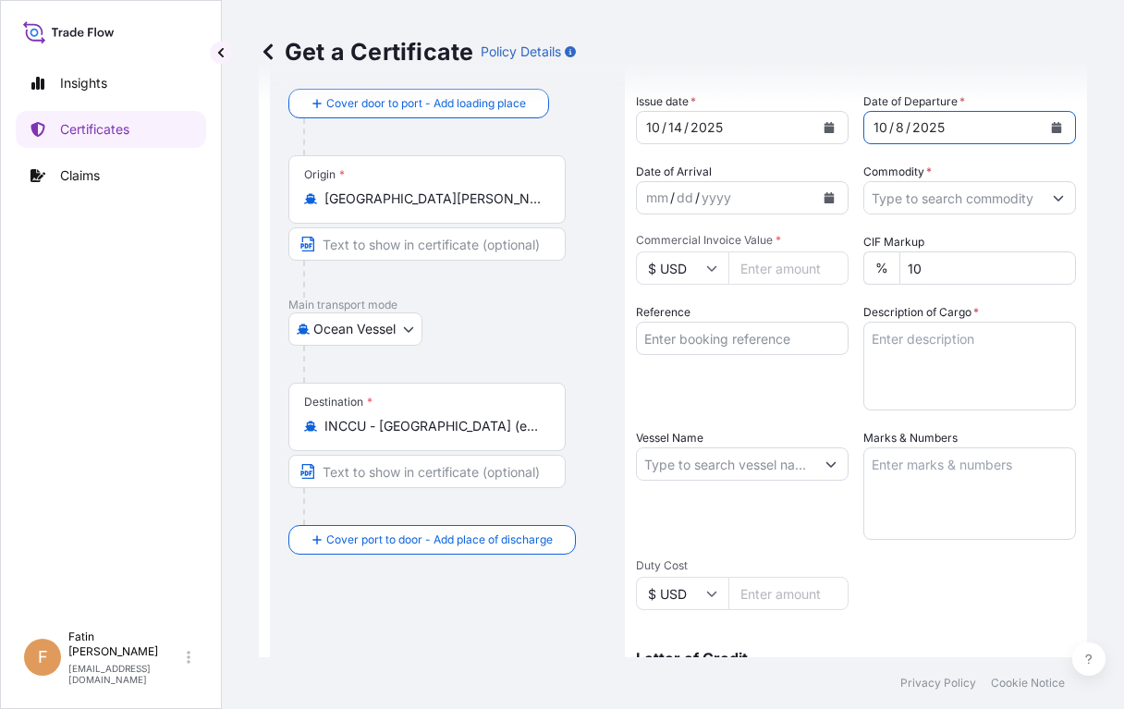
click at [913, 197] on input "Commodity *" at bounding box center [952, 197] width 177 height 33
click at [930, 205] on input "Commodity *" at bounding box center [952, 197] width 177 height 33
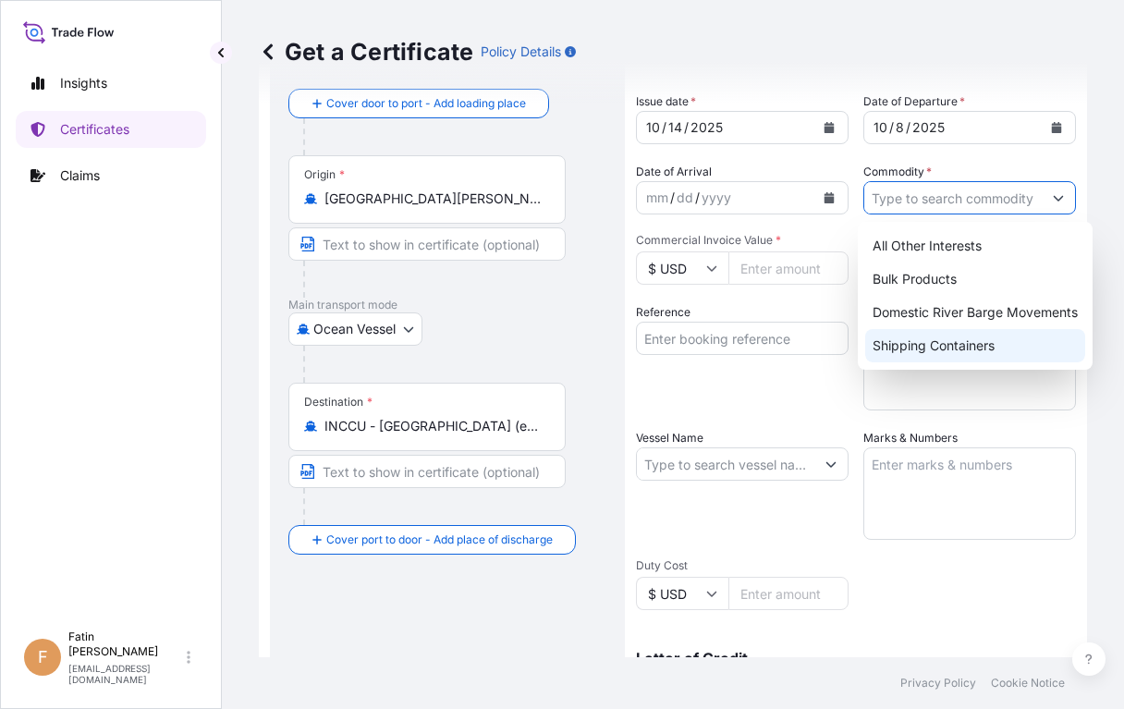
click at [942, 355] on div "Shipping Containers" at bounding box center [975, 345] width 220 height 33
type input "Shipping Containers"
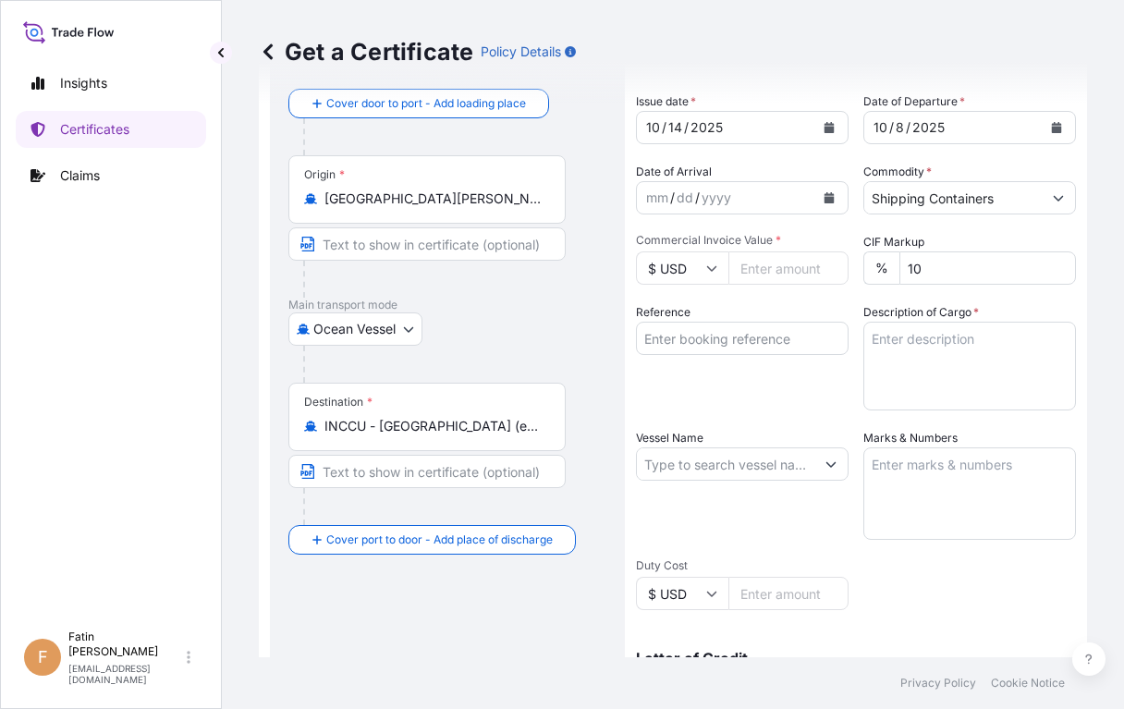
click at [766, 272] on input "Commercial Invoice Value *" at bounding box center [788, 267] width 120 height 33
click at [940, 231] on div "Shipment Details Issue date * [DATE] Date of Departure * [DATE] Date of Arrival…" at bounding box center [856, 462] width 440 height 881
click at [766, 272] on input "Commercial Invoice Value *" at bounding box center [788, 267] width 120 height 33
click at [681, 269] on input "$ USD" at bounding box center [682, 267] width 92 height 33
click at [686, 318] on div "€ EUR" at bounding box center [682, 318] width 78 height 35
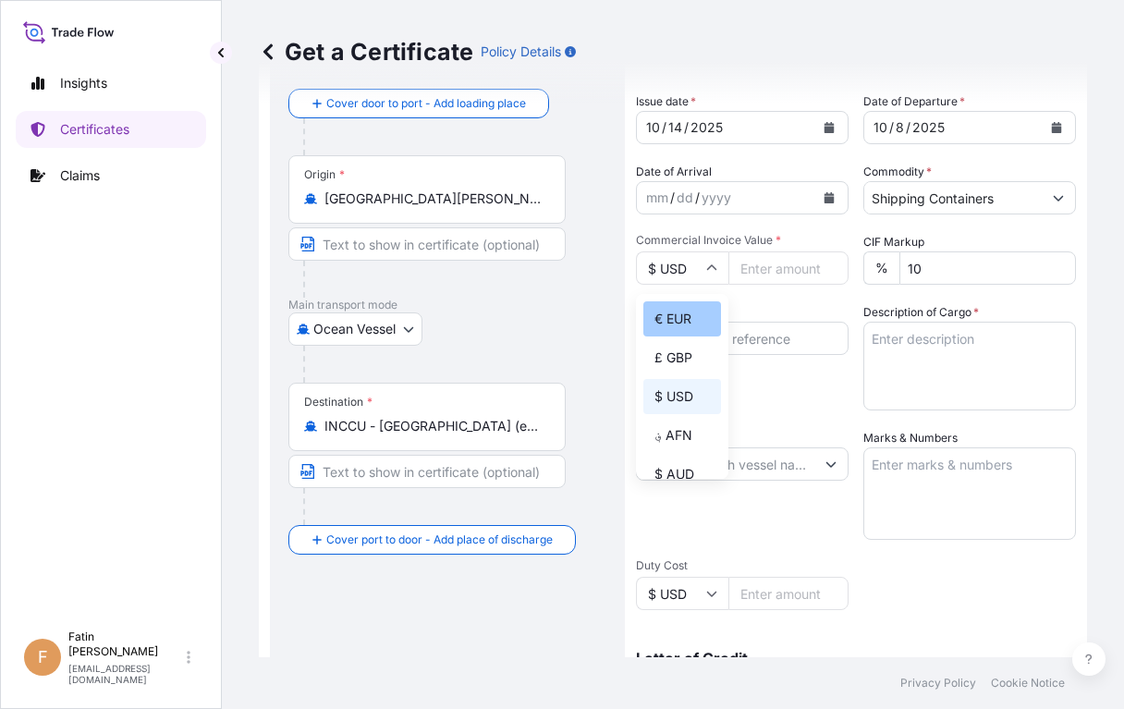
type input "€ EUR"
click at [763, 276] on input "Commercial Invoice Value *" at bounding box center [788, 267] width 120 height 33
click at [775, 268] on input "Commercial Invoice Value *" at bounding box center [788, 267] width 120 height 33
click at [774, 271] on input "Commercial Invoice Value *" at bounding box center [788, 267] width 120 height 33
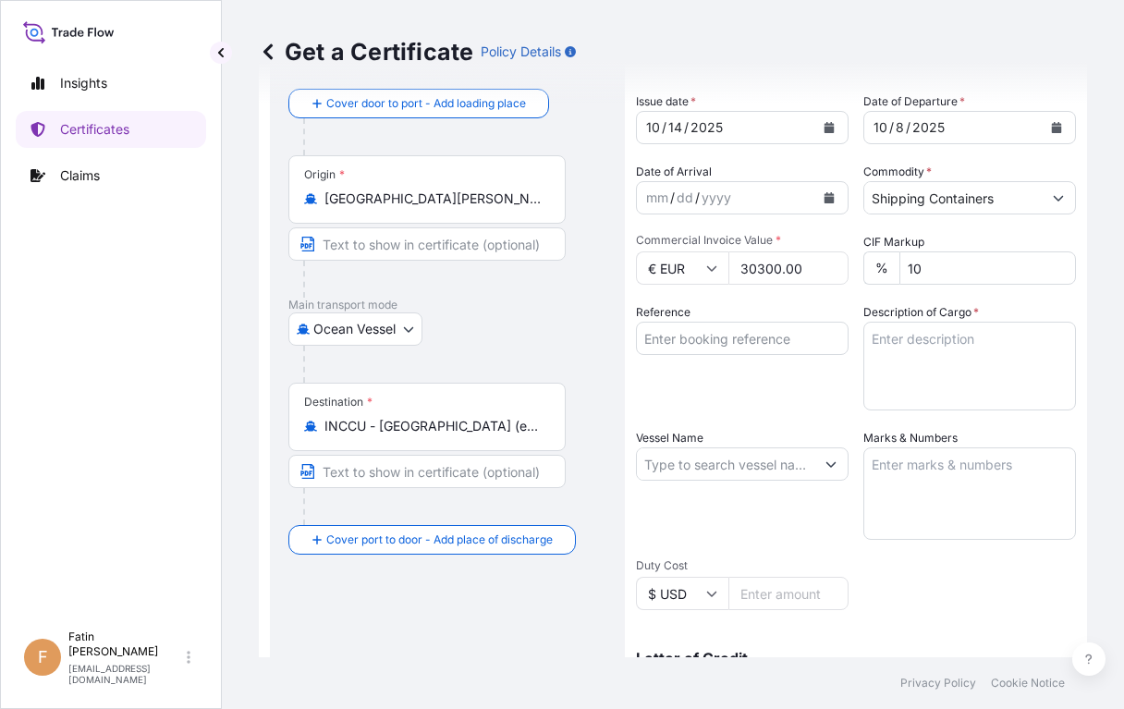
click at [761, 271] on input "30300.00" at bounding box center [788, 267] width 120 height 33
type input "30300.00"
click at [865, 566] on div "Shipment Details Issue date * [DATE] Date of Departure * [DATE] Date of Arrival…" at bounding box center [856, 462] width 440 height 881
click at [756, 340] on input "Reference" at bounding box center [742, 338] width 213 height 33
click at [725, 348] on input "Reference" at bounding box center [742, 338] width 213 height 33
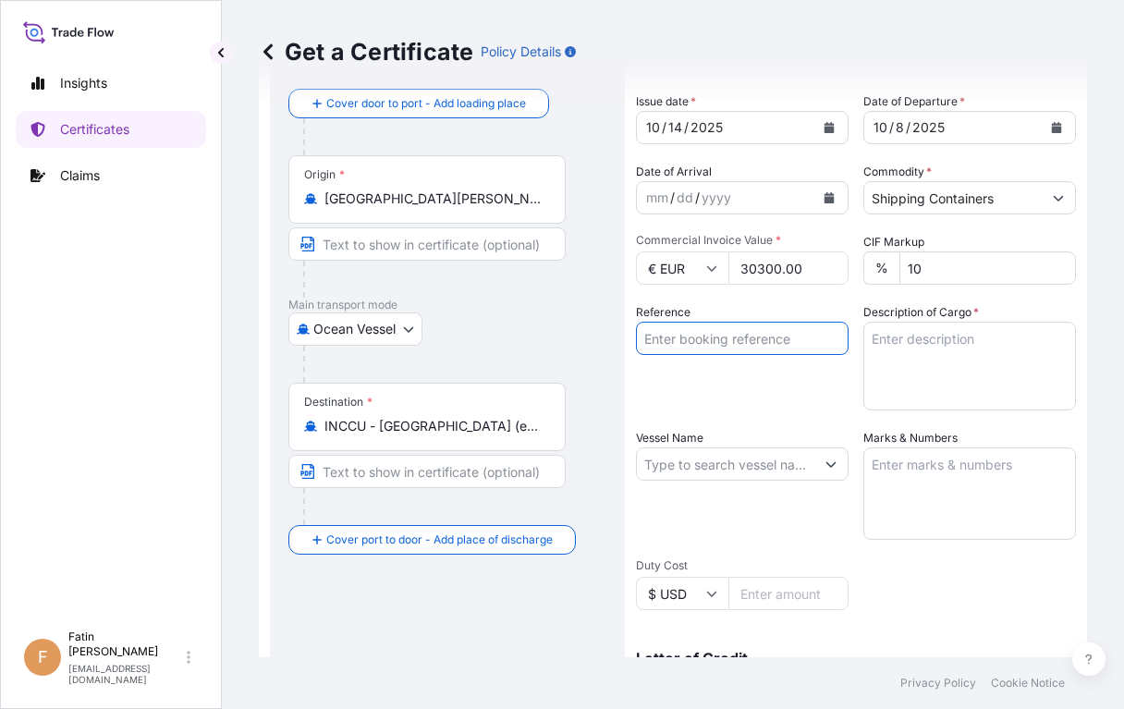
paste input "B000235564"
type input "B000235564"
click at [957, 348] on textarea "Description of Cargo *" at bounding box center [969, 366] width 213 height 89
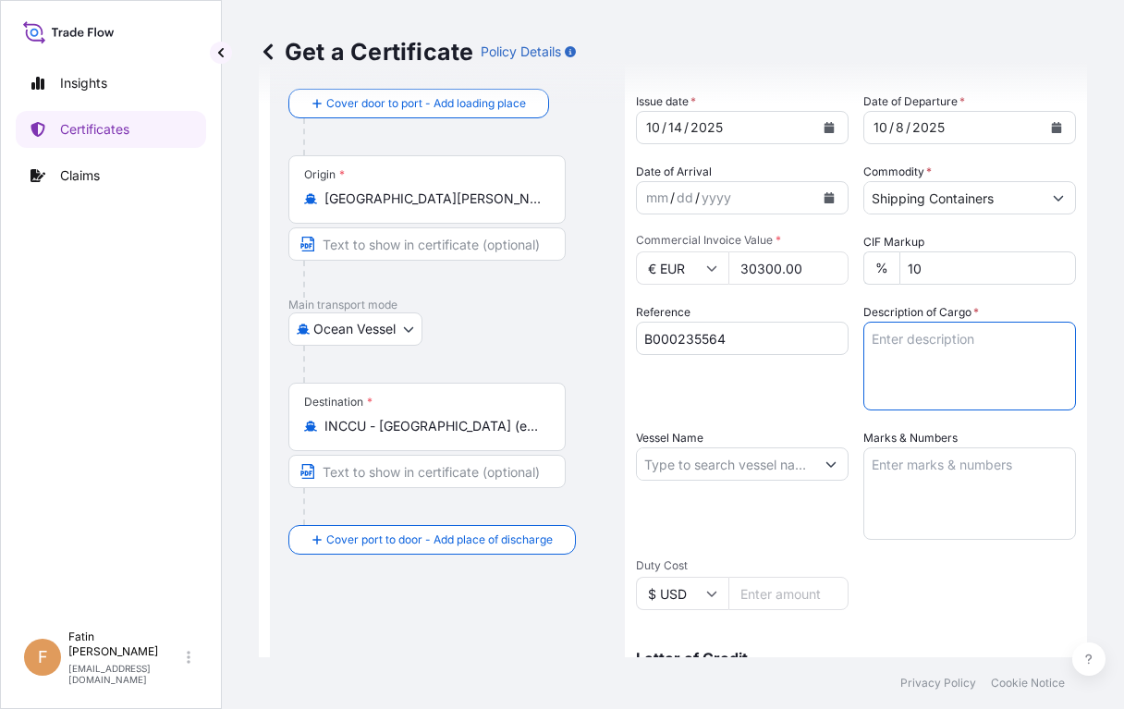
paste textarea "2 IBC CONTAINER LOADED INTO 1 LCL DORESCO(R) ACW8-44, IBC"
click at [1041, 390] on textarea "2 IBC CONTAINER LOADED INTO 1 LCL DORESCO(R) ACW8-44, IBC" at bounding box center [969, 366] width 213 height 89
paste textarea "GW: 2,120.0000 KGS NW: 2,000.0000 KGS"
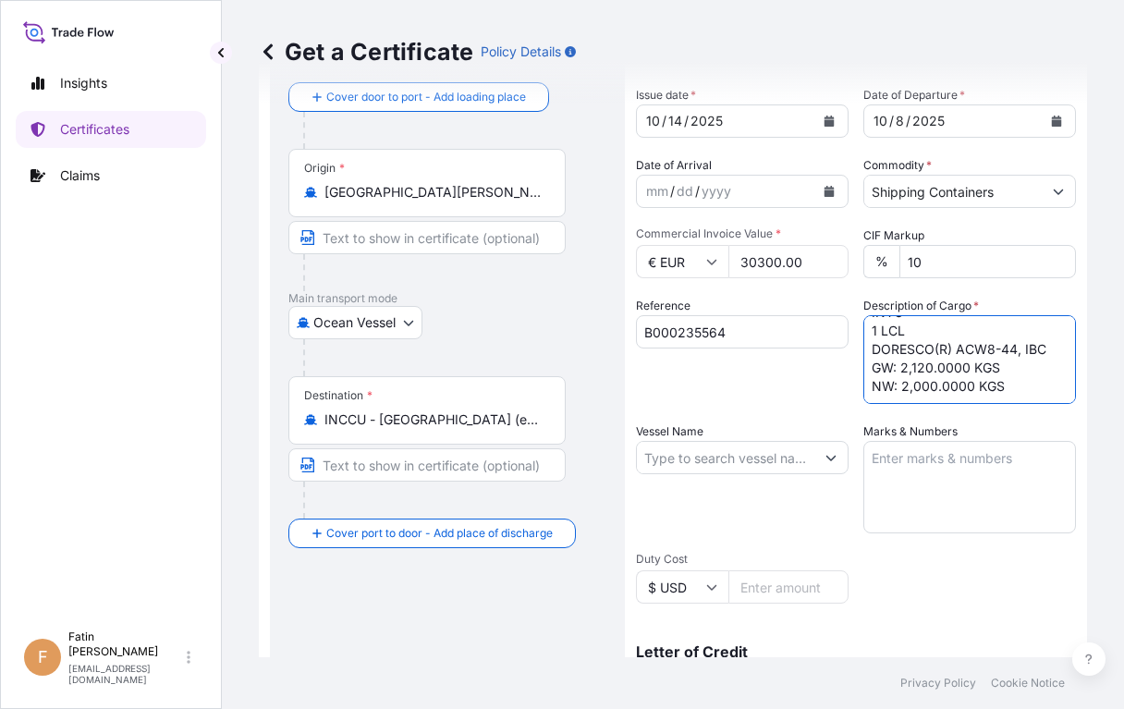
scroll to position [92, 0]
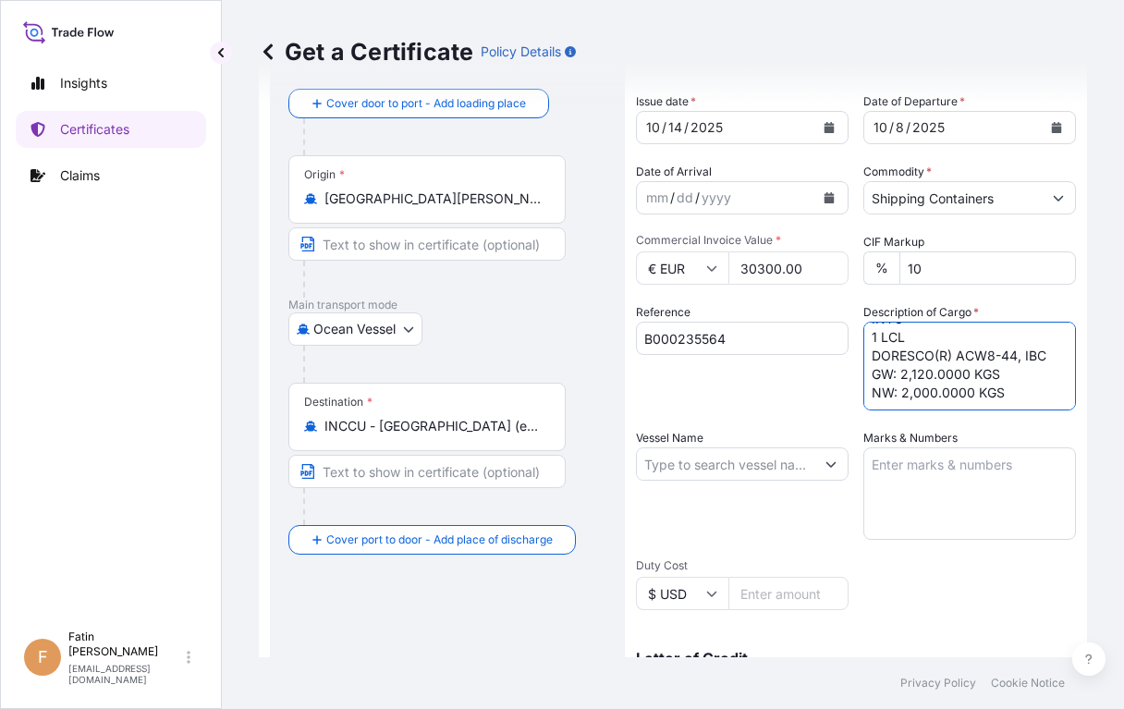
type textarea "2 IBC CONTAINER LOADED INTO 1 LCL DORESCO(R) ACW8-44, IBC GW: 2,120.0000 KGS NW…"
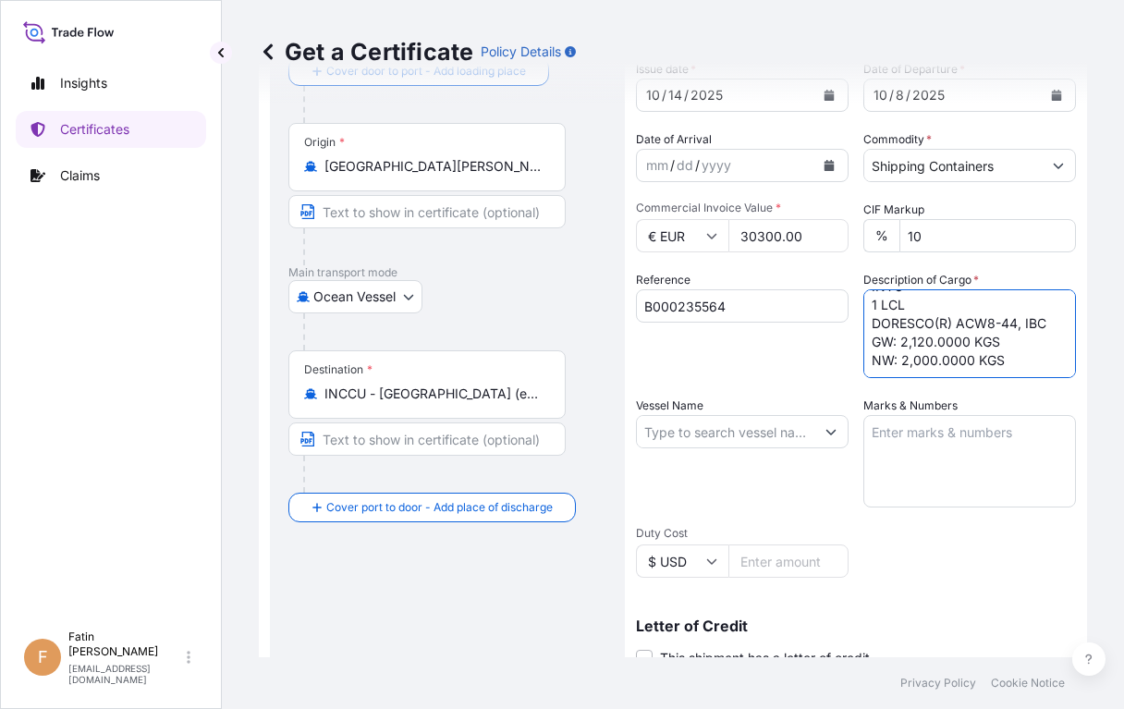
scroll to position [124, 0]
click at [735, 436] on input "Vessel Name" at bounding box center [725, 432] width 177 height 33
paste input "MSC RAYA"
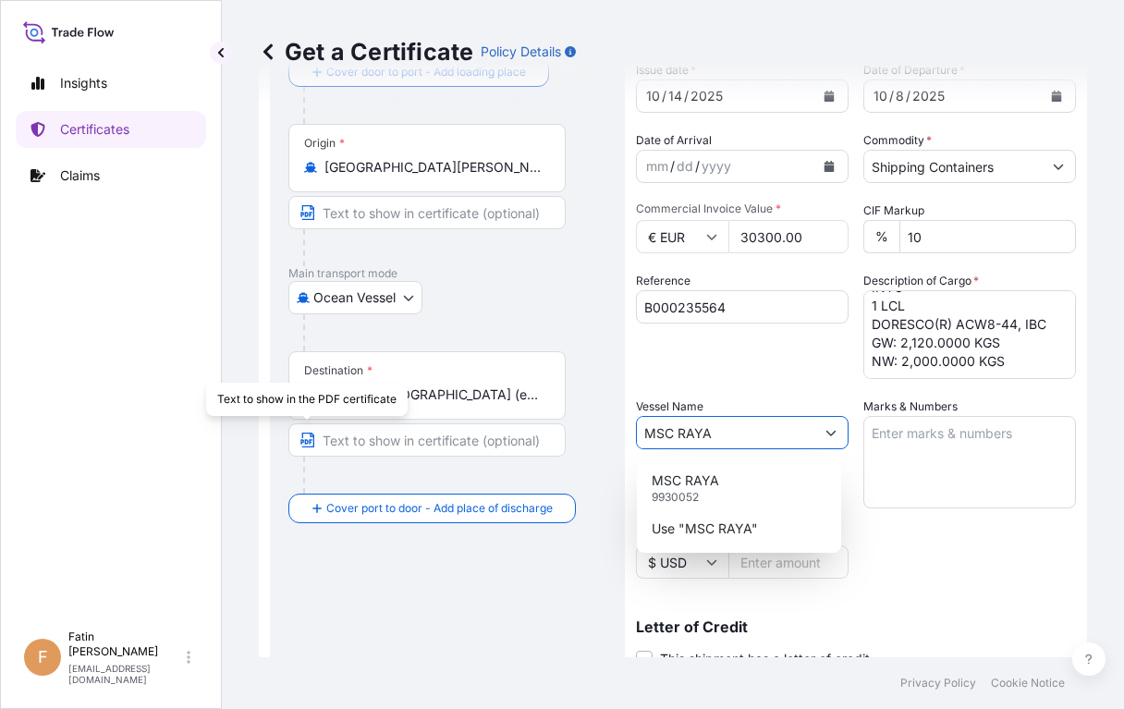
type input "MSC RAYA"
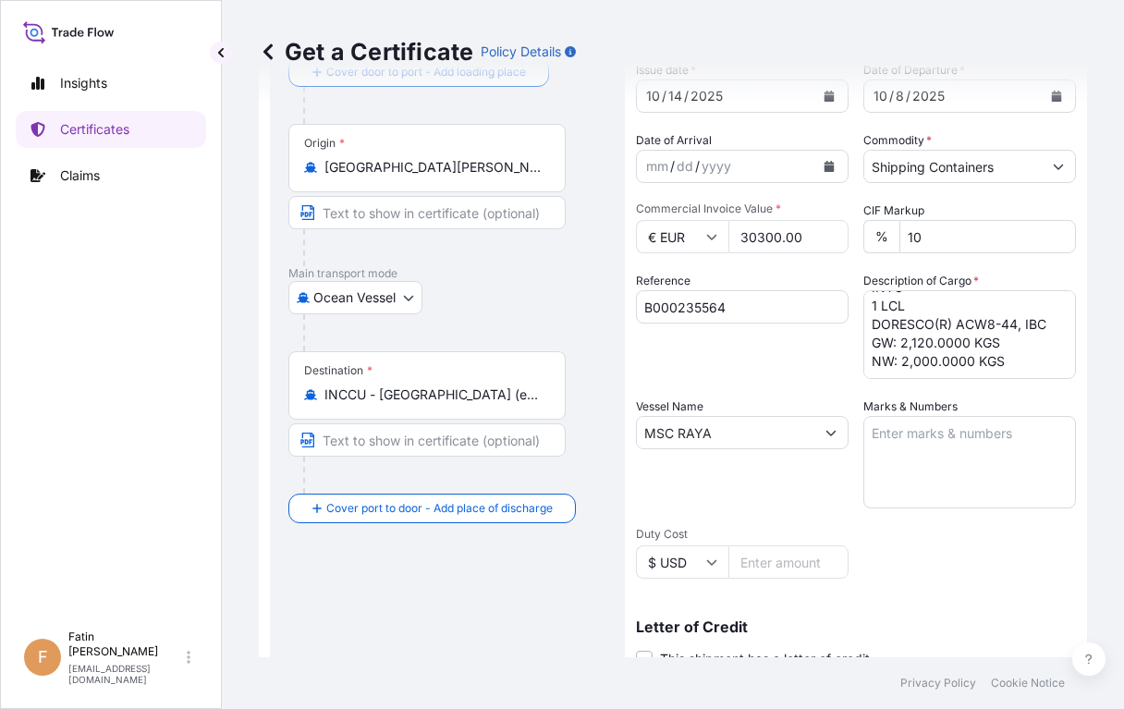
click at [734, 30] on div "Get a Certificate Policy Details" at bounding box center [673, 52] width 828 height 104
click at [775, 444] on input "MSC RAYA" at bounding box center [725, 432] width 177 height 33
click at [817, 430] on button "Show suggestions" at bounding box center [830, 432] width 33 height 33
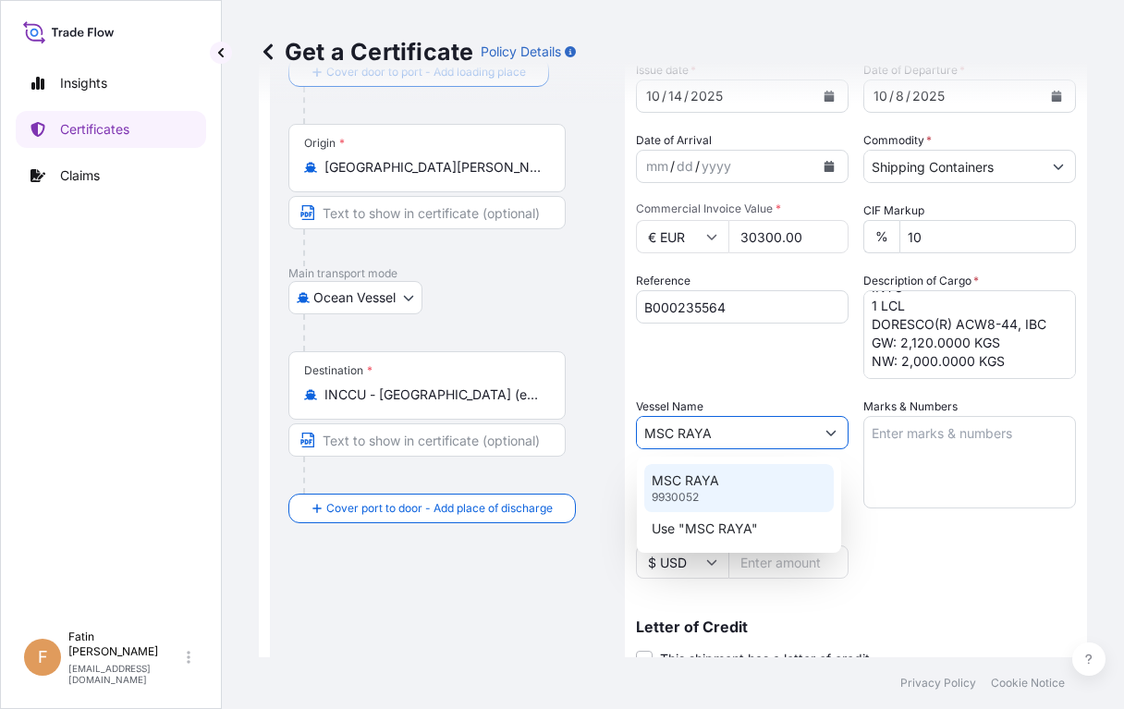
click at [777, 478] on div "MSC RAYA 9930052" at bounding box center [739, 488] width 190 height 48
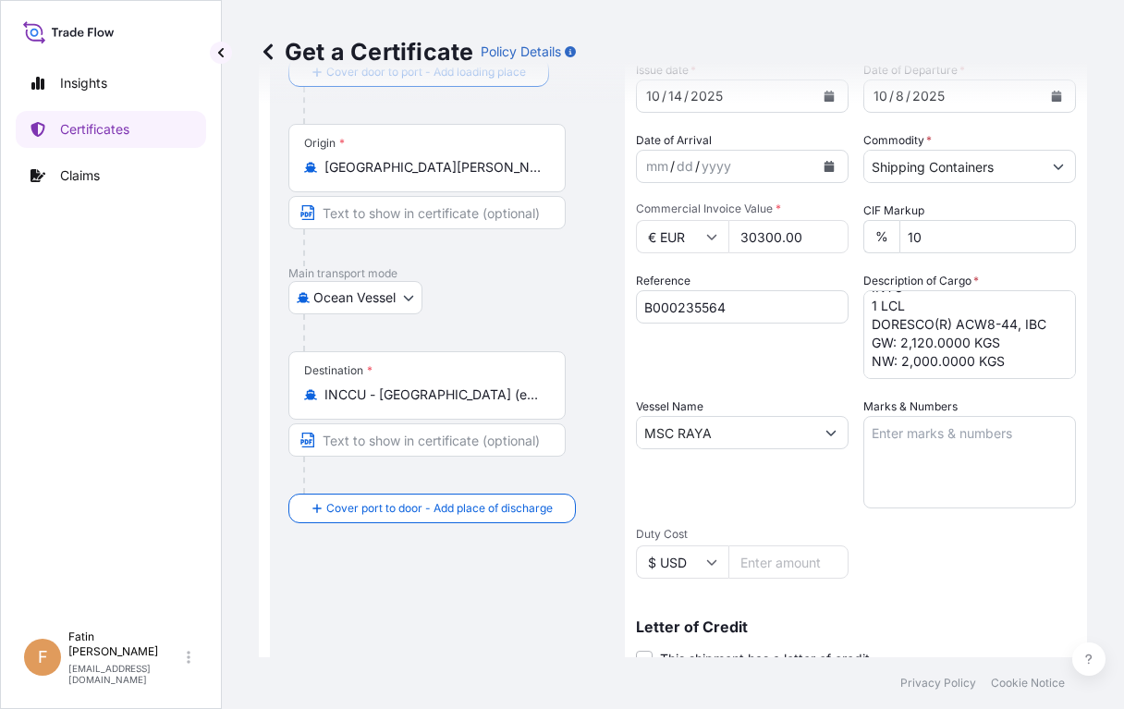
click at [965, 31] on div "Get a Certificate Policy Details" at bounding box center [673, 52] width 828 height 104
click at [887, 39] on div "Get a Certificate Policy Details" at bounding box center [673, 52] width 828 height 30
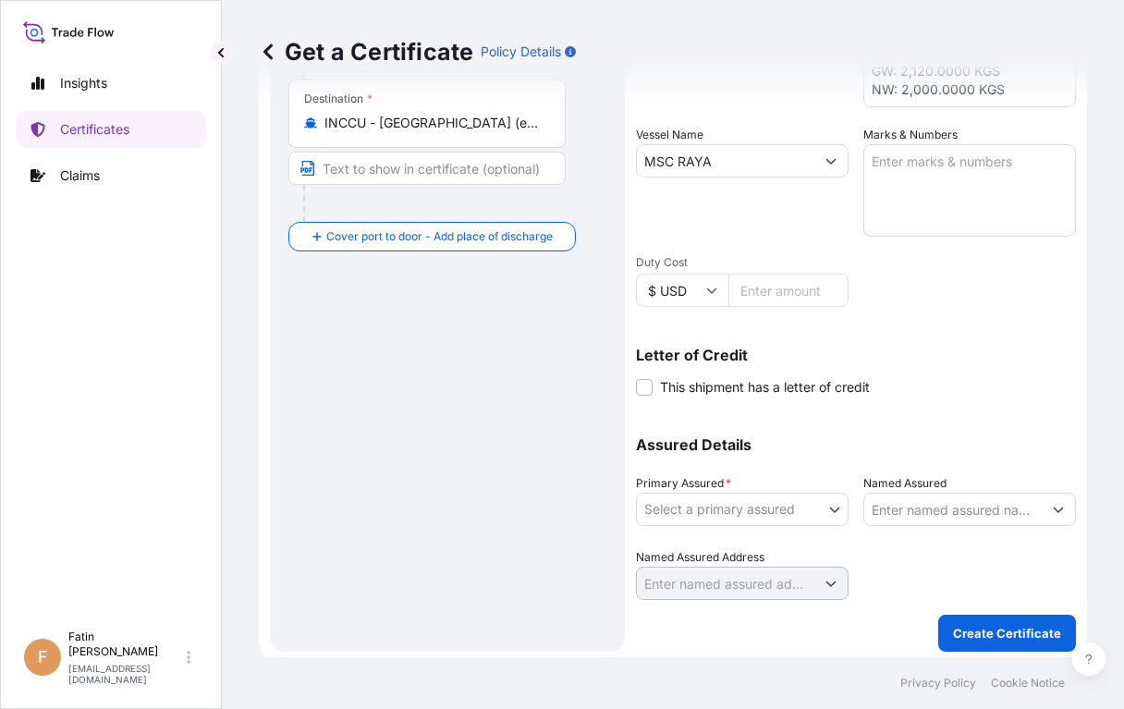
scroll to position [401, 0]
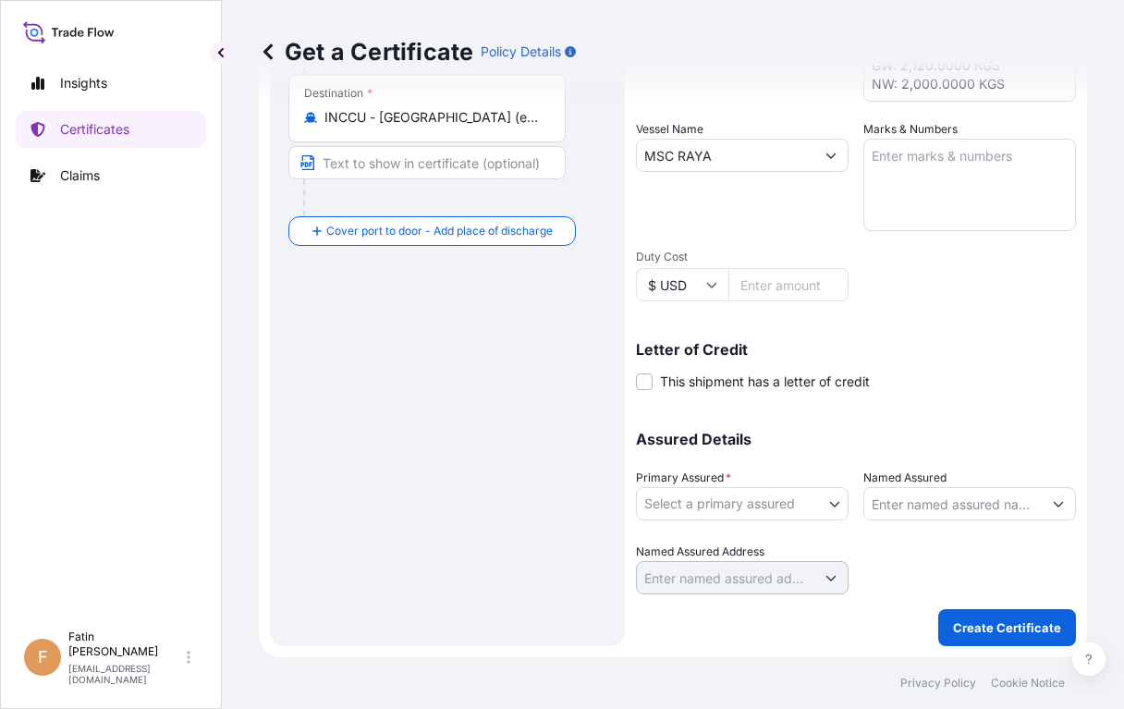
click at [728, 501] on body "Insights Certificates Claims F Fatin Japridin [EMAIL_ADDRESS][DOMAIN_NAME] Get …" at bounding box center [562, 354] width 1124 height 709
click at [695, 502] on body "Insights Certificates Claims F Fatin Japridin [EMAIL_ADDRESS][DOMAIN_NAME] Get …" at bounding box center [562, 354] width 1124 height 709
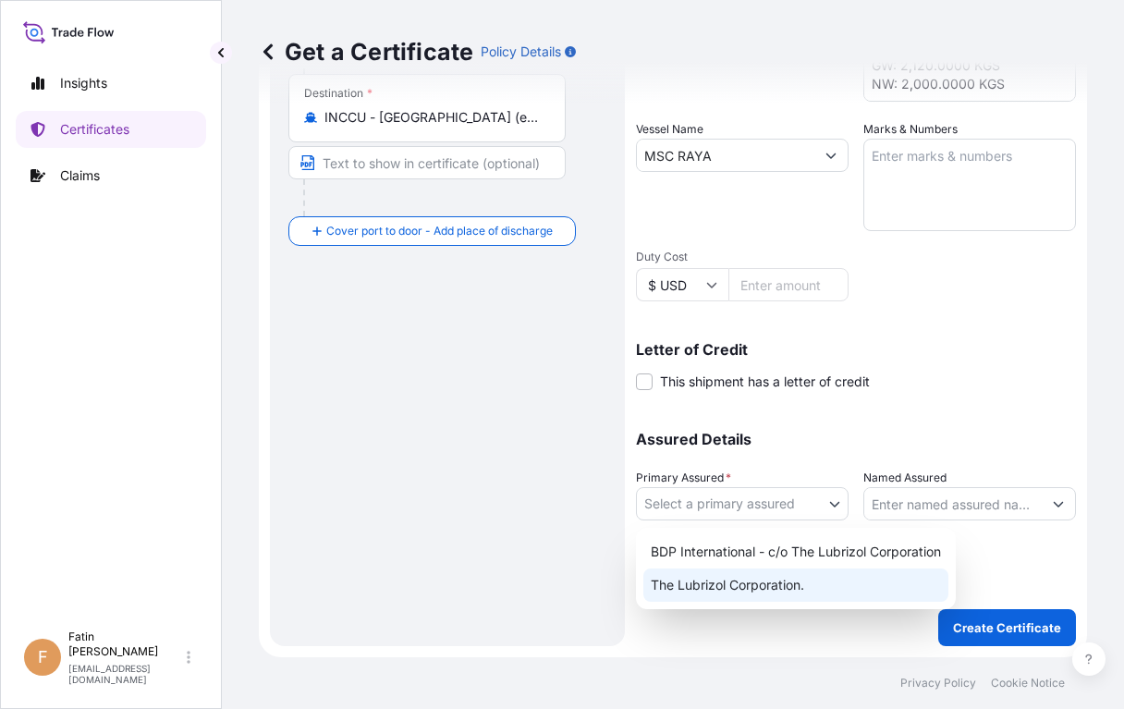
click at [727, 591] on div "The Lubrizol Corporation." at bounding box center [795, 585] width 305 height 33
select select "32212"
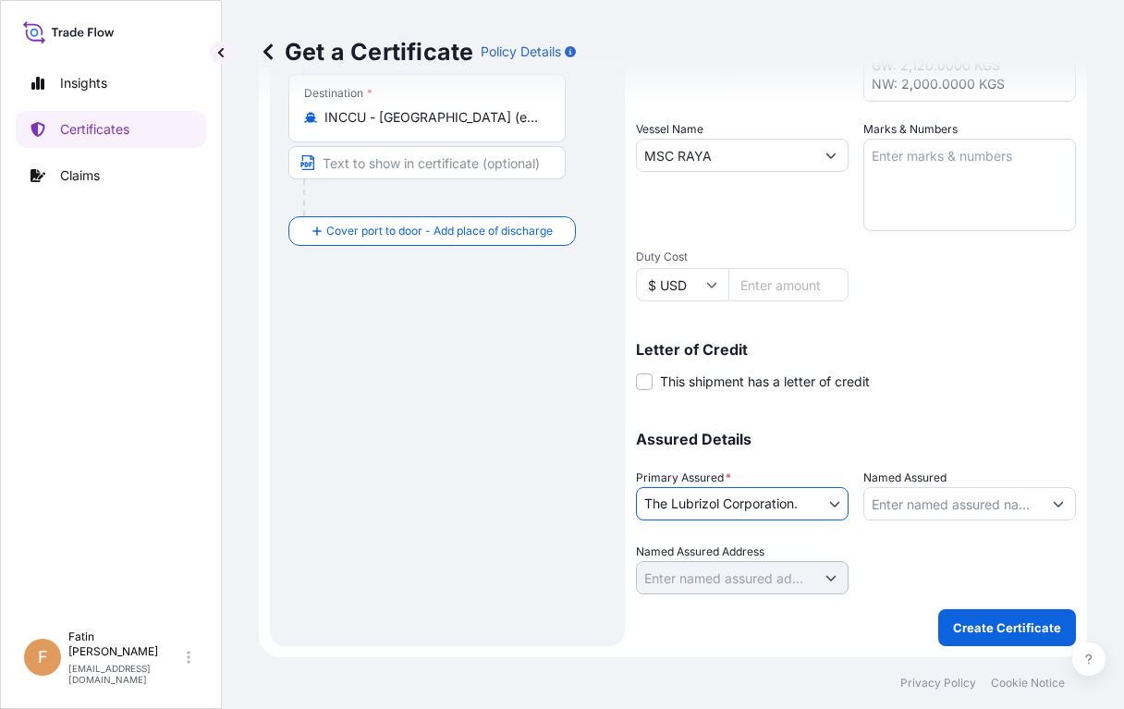
click at [959, 510] on input "Named Assured" at bounding box center [952, 503] width 177 height 33
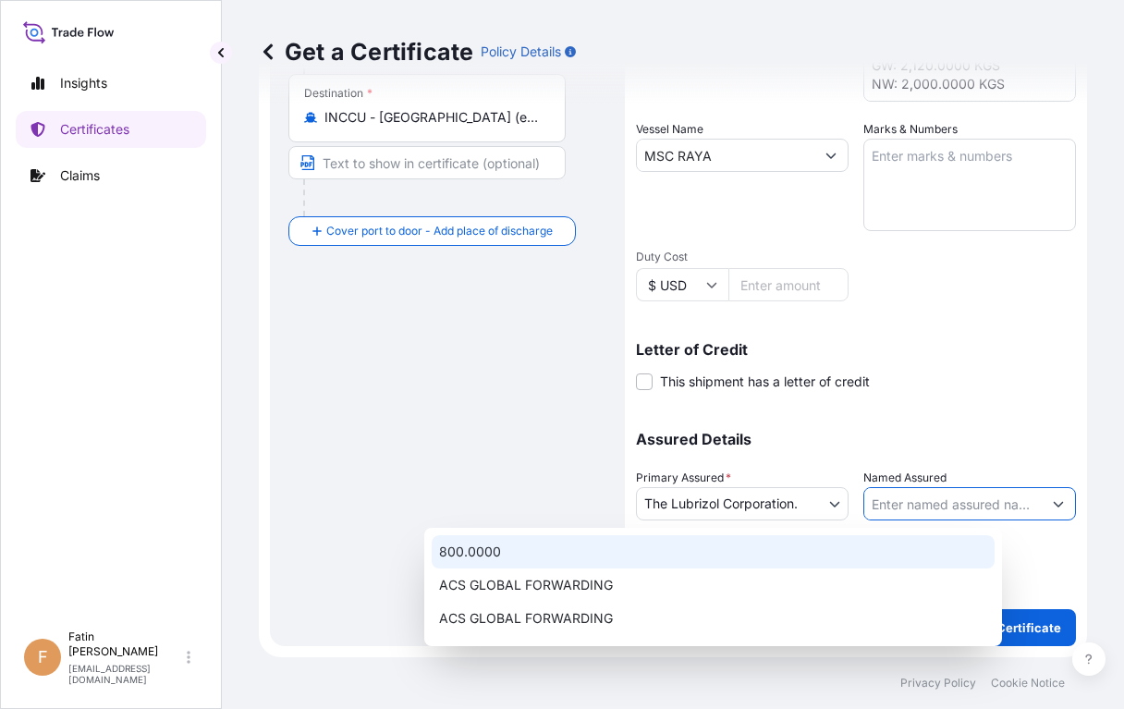
click at [900, 500] on input "Named Assured" at bounding box center [952, 503] width 177 height 33
paste input "WEILBURGER COATINGS ([GEOGRAPHIC_DATA]) PVT LTD"
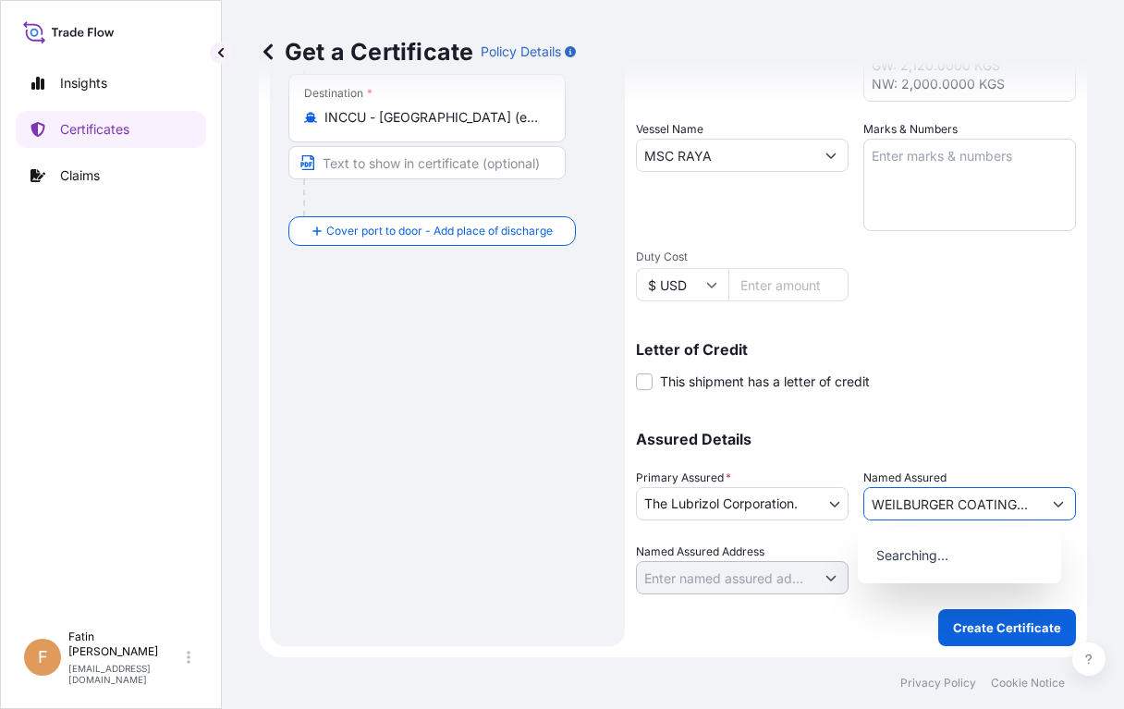
scroll to position [0, 102]
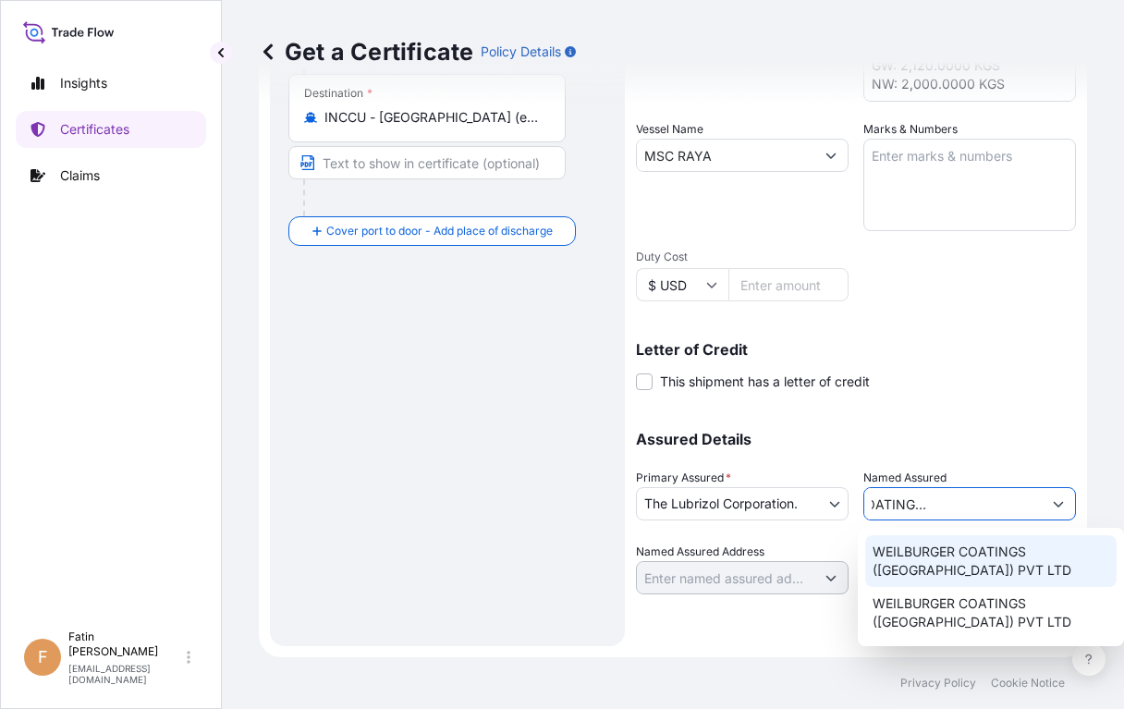
click at [895, 561] on span "WEILBURGER COATINGS ([GEOGRAPHIC_DATA]) PVT LTD" at bounding box center [992, 561] width 238 height 37
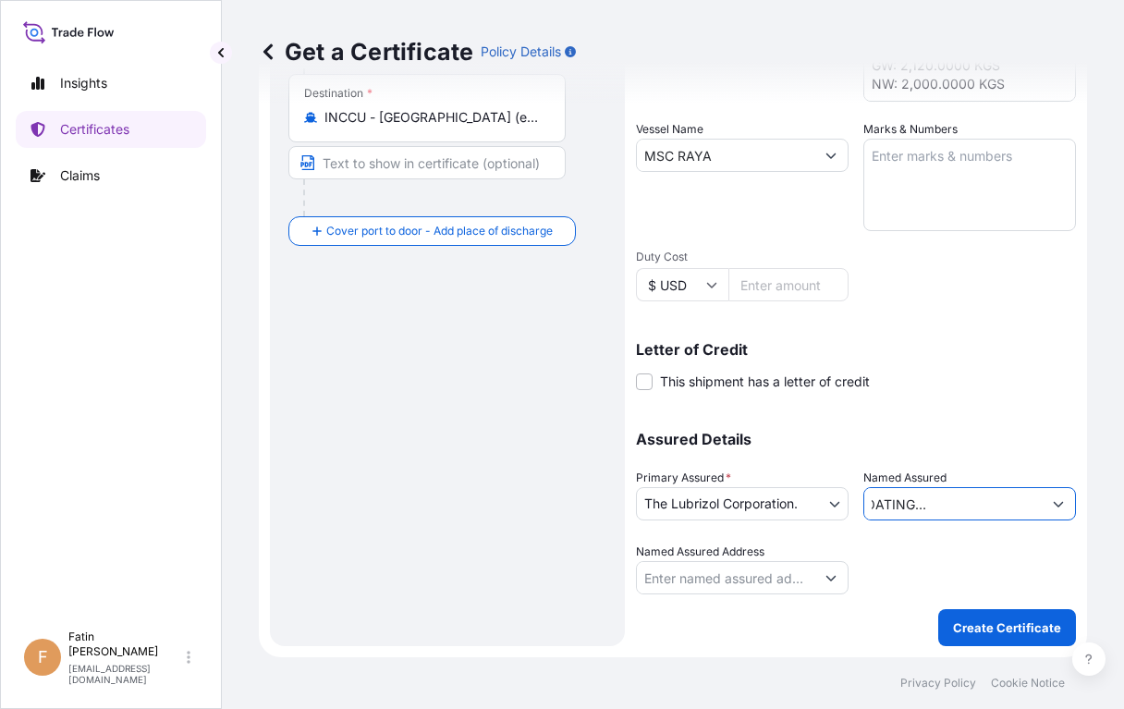
type input "WEILBURGER COATINGS ([GEOGRAPHIC_DATA]) PVT LTD"
drag, startPoint x: 812, startPoint y: 42, endPoint x: 846, endPoint y: 67, distance: 42.9
click at [812, 42] on div "Get a Certificate Policy Details" at bounding box center [673, 52] width 828 height 30
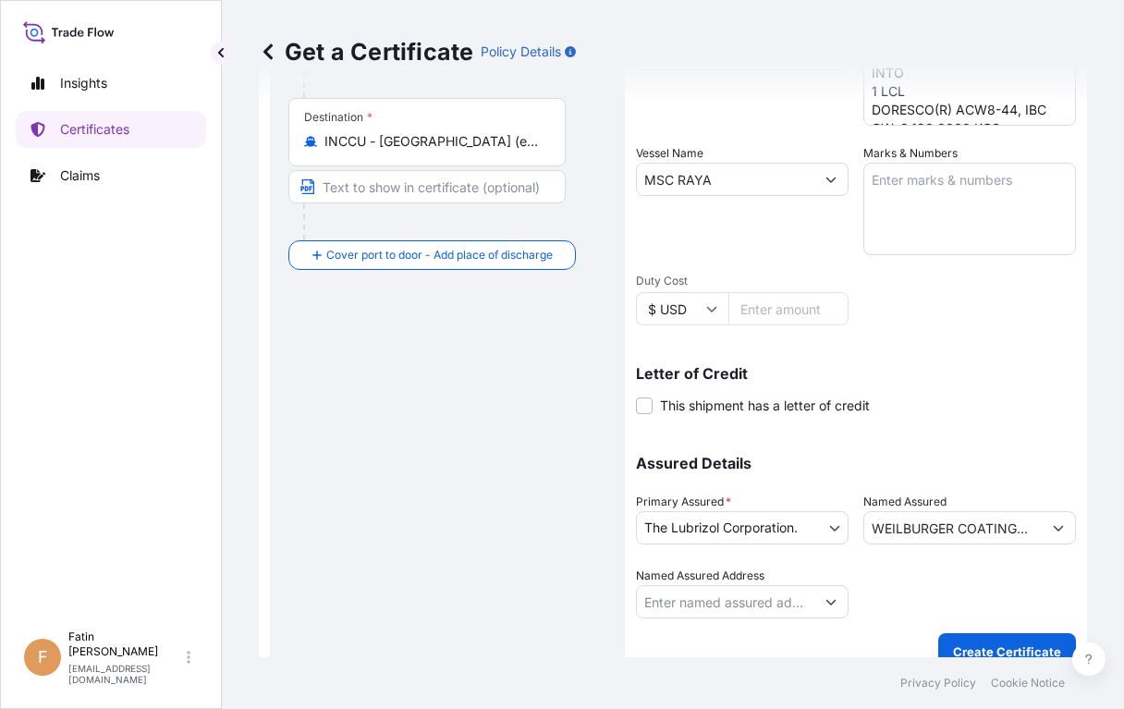
scroll to position [401, 0]
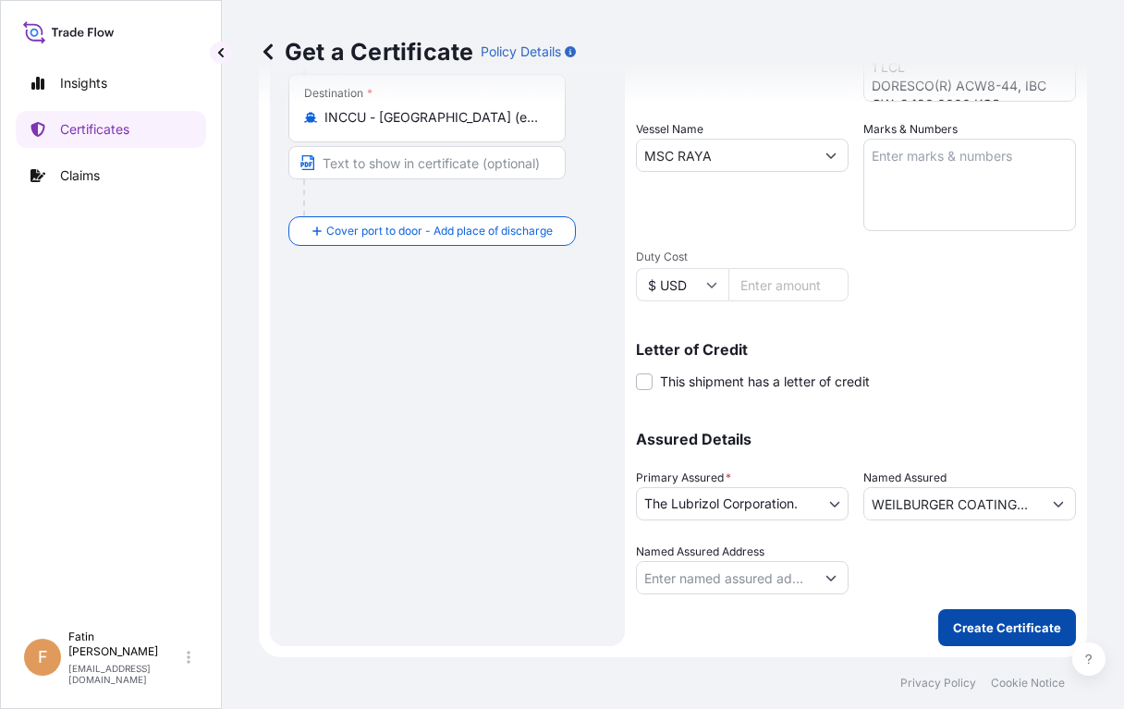
click at [953, 621] on p "Create Certificate" at bounding box center [1007, 627] width 108 height 18
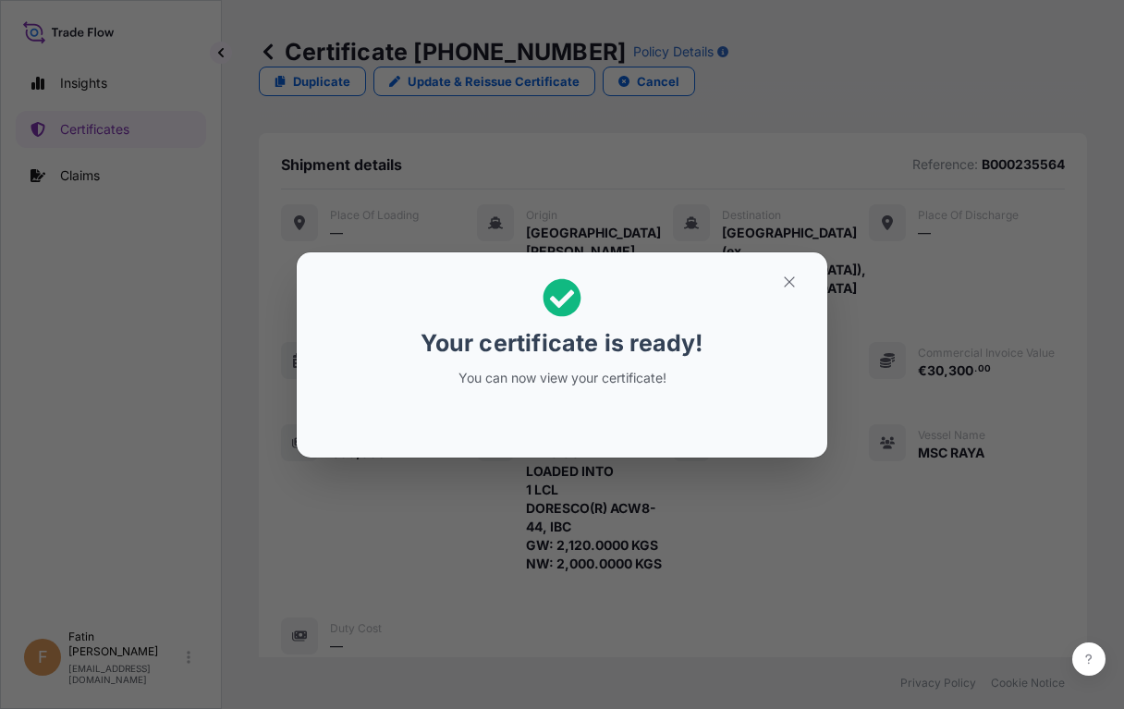
click at [781, 476] on div "Your certificate is ready! You can now view your certificate!" at bounding box center [562, 354] width 1124 height 709
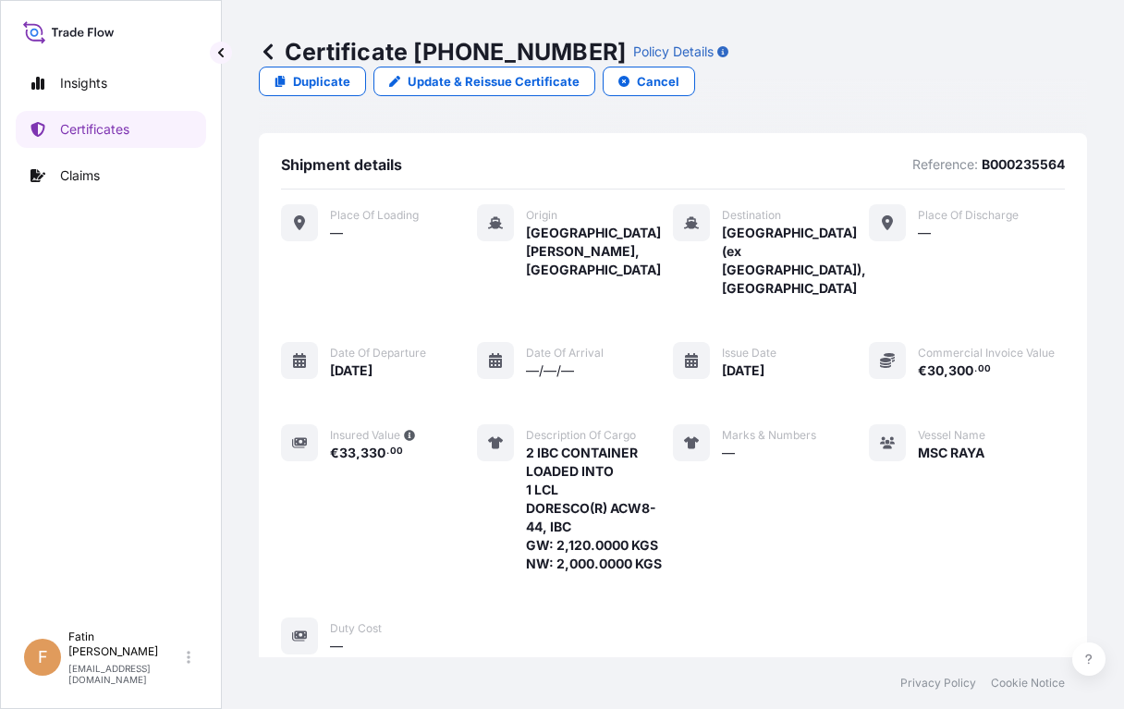
click at [849, 89] on div "Certificate [PHONE_NUMBER] Policy Details Duplicate Update & Reissue Certificat…" at bounding box center [673, 66] width 828 height 59
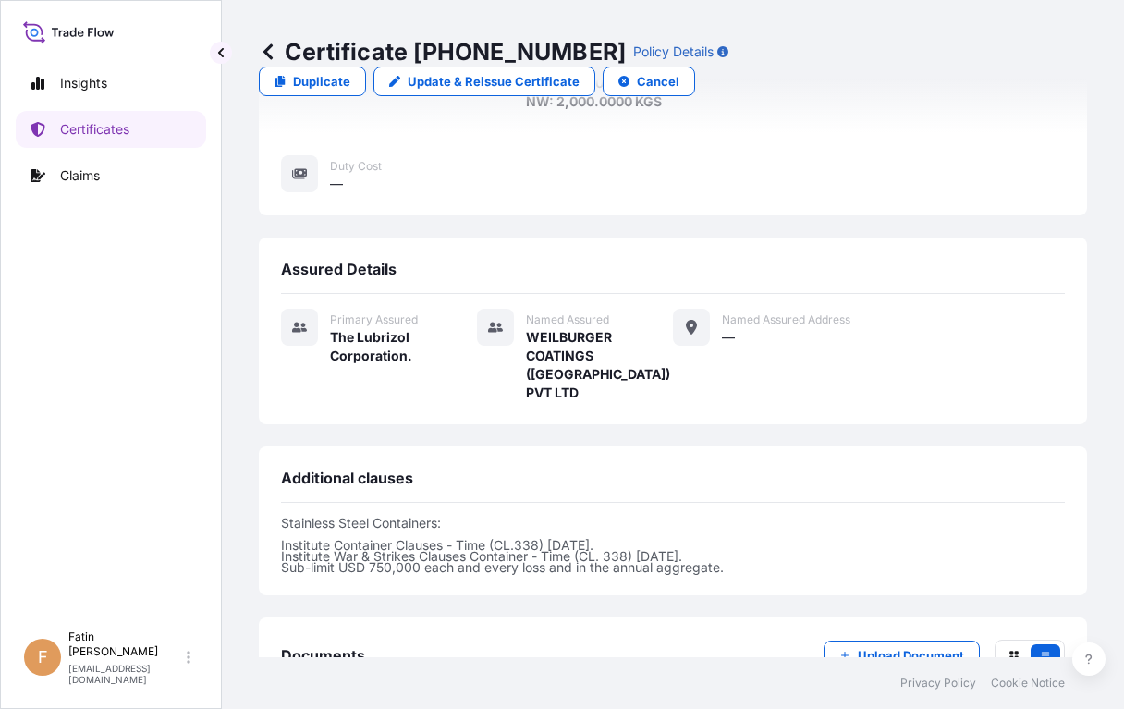
scroll to position [655, 0]
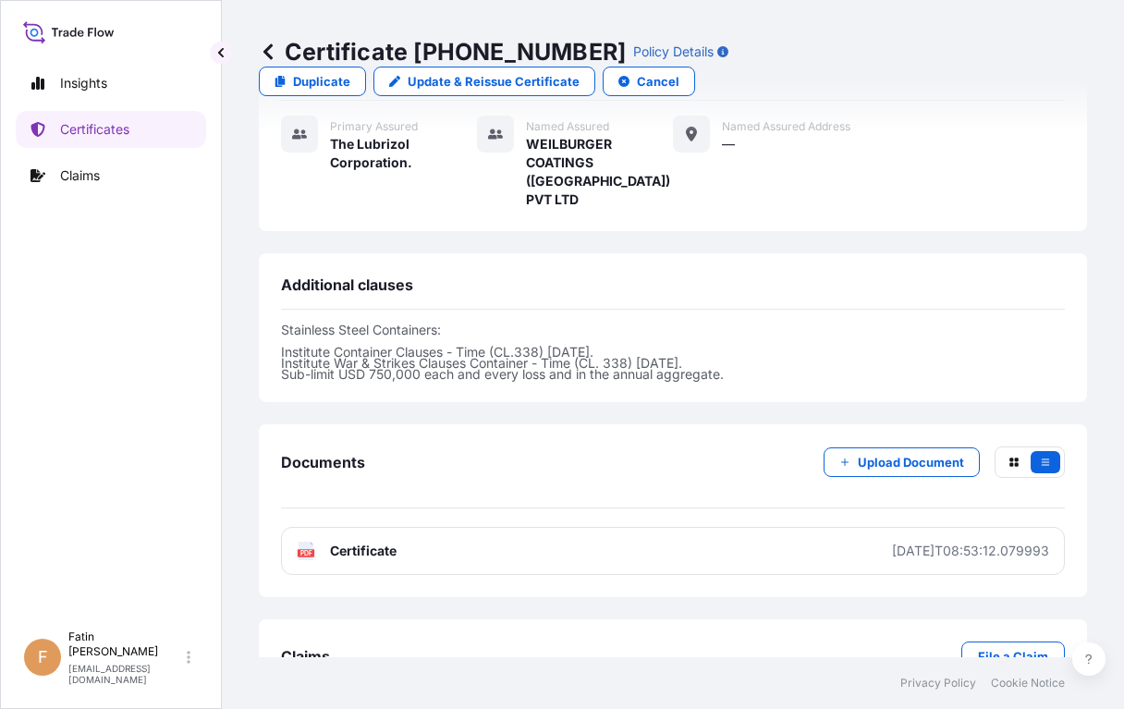
click at [903, 57] on div "Certificate [PHONE_NUMBER] Policy Details Duplicate Update & Reissue Certificat…" at bounding box center [673, 66] width 828 height 59
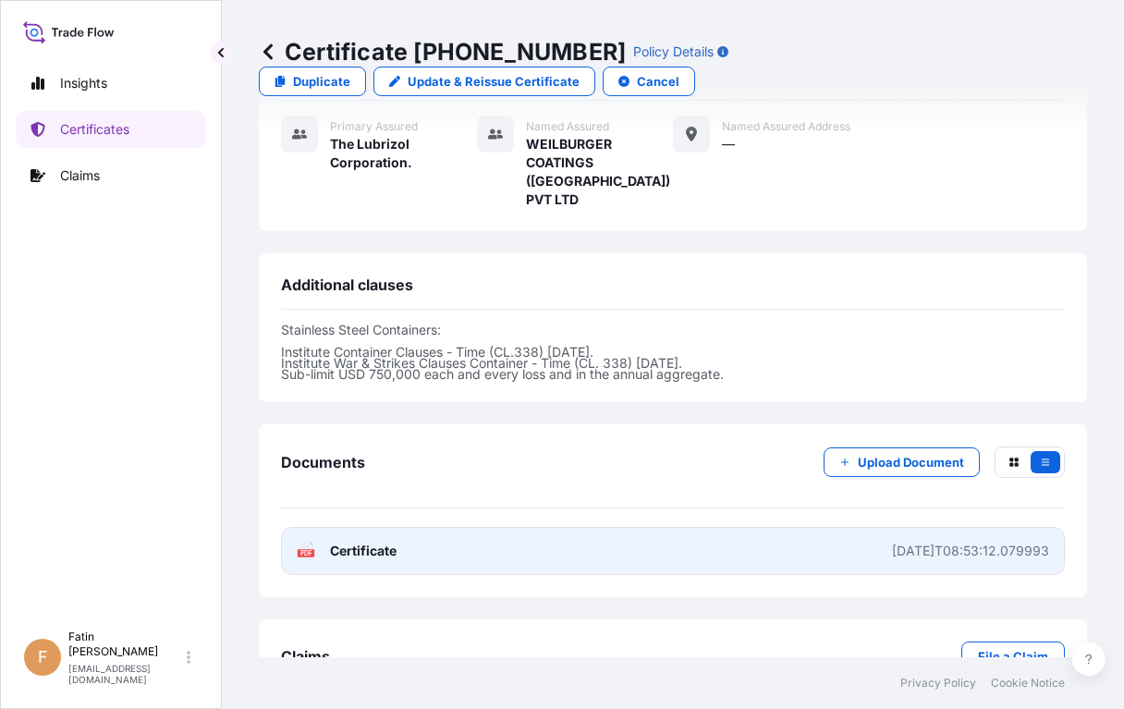
click at [331, 542] on span "Certificate" at bounding box center [363, 551] width 67 height 18
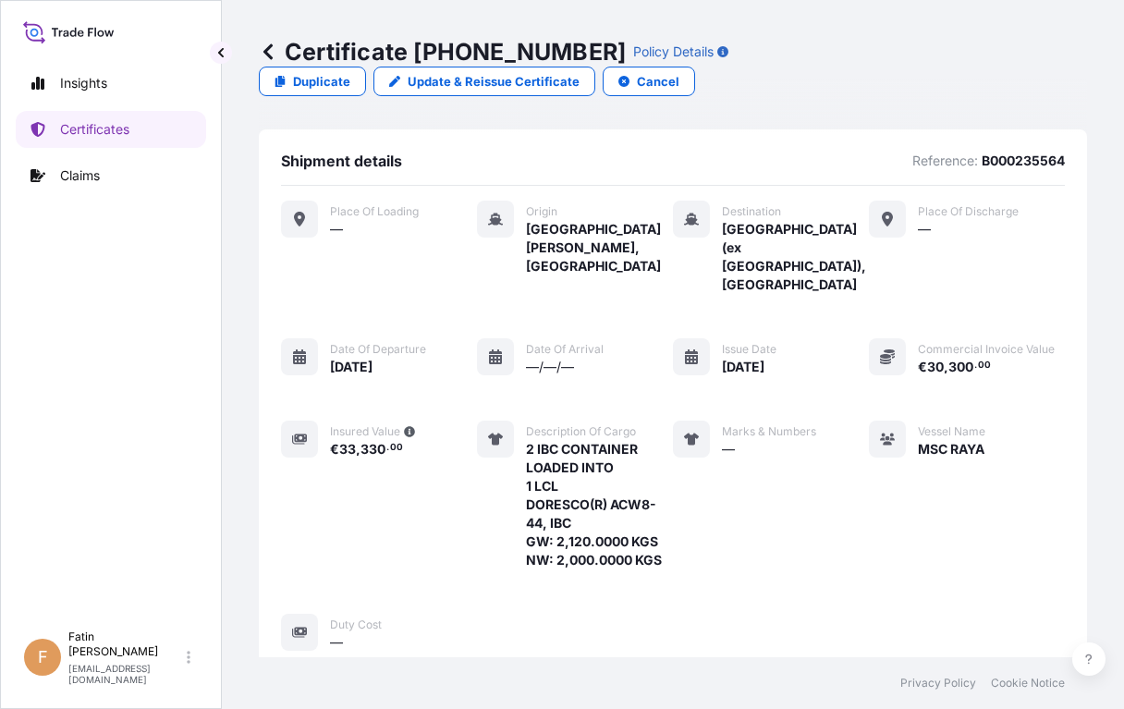
scroll to position [0, 0]
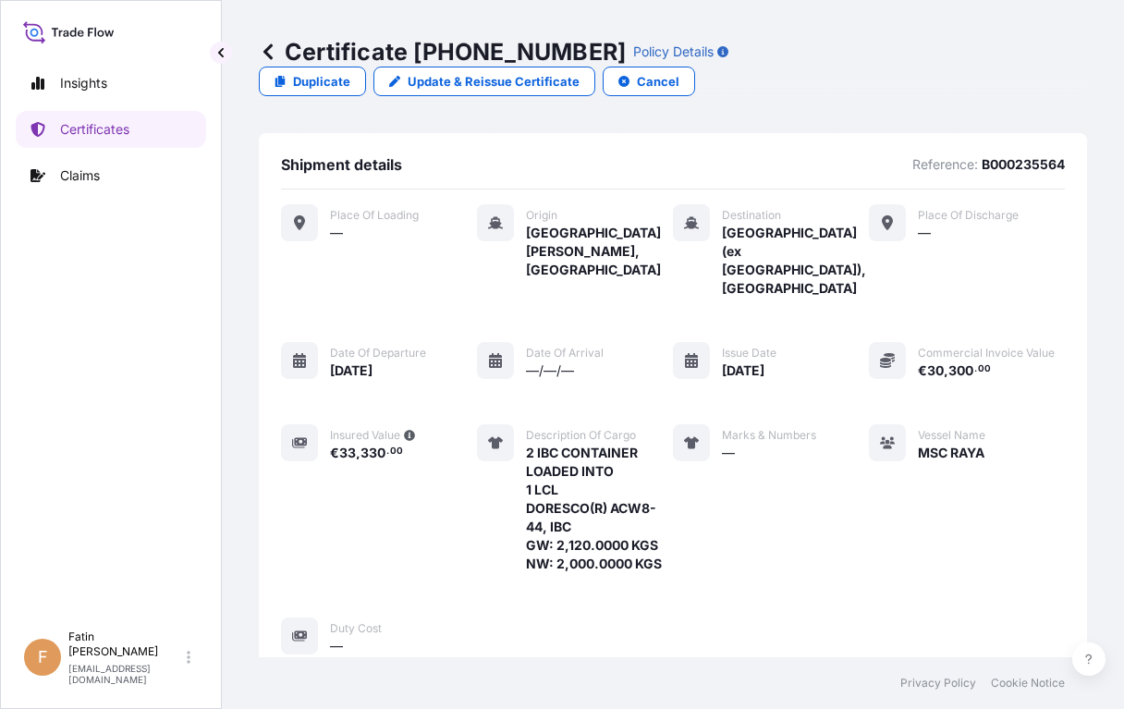
click at [119, 410] on div "Insights Certificates Claims" at bounding box center [111, 334] width 190 height 573
